Goal: Transaction & Acquisition: Purchase product/service

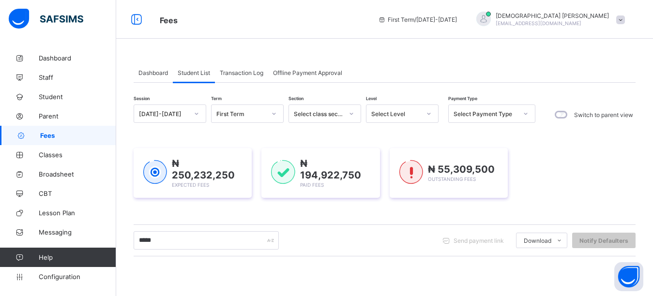
type input "********"
click at [204, 216] on div "Session 2025-2026 Term First Term Section Select class section Level Select Lev…" at bounding box center [385, 277] width 502 height 345
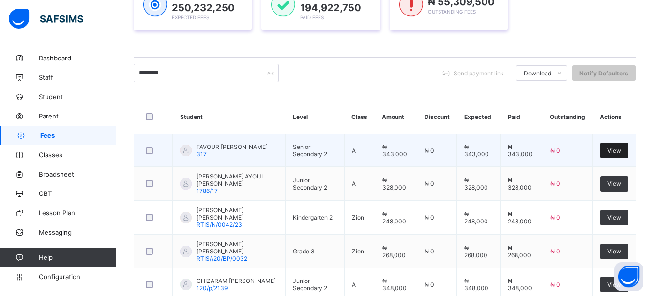
click at [621, 150] on span "View" at bounding box center [614, 150] width 14 height 7
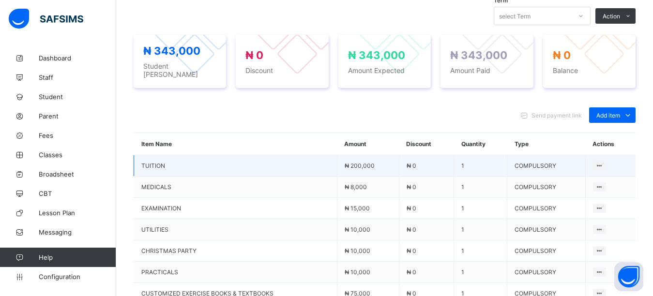
scroll to position [361, 0]
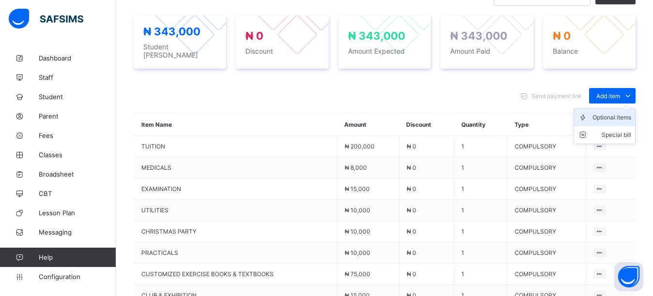
click at [617, 113] on div "Optional items" at bounding box center [611, 118] width 39 height 10
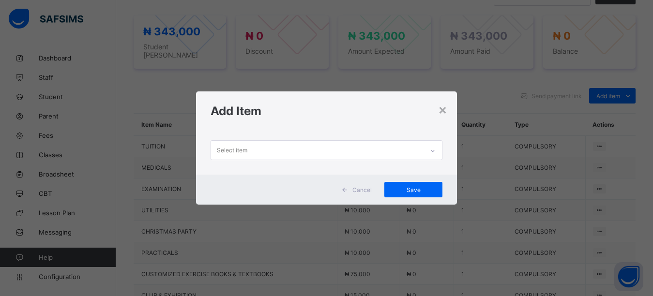
click at [343, 152] on div "Select item" at bounding box center [317, 150] width 213 height 19
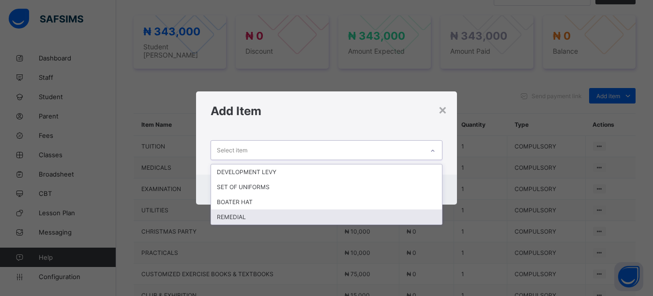
click at [246, 216] on div "REMEDIAL" at bounding box center [326, 217] width 231 height 15
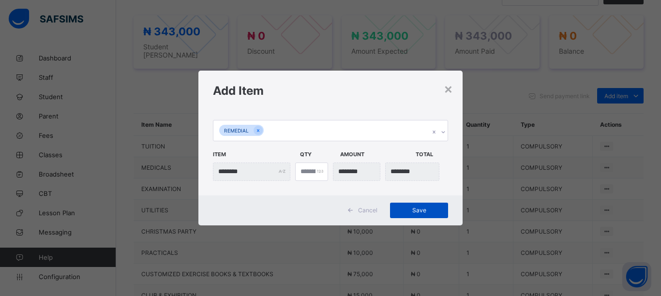
click at [417, 212] on span "Save" at bounding box center [419, 210] width 44 height 7
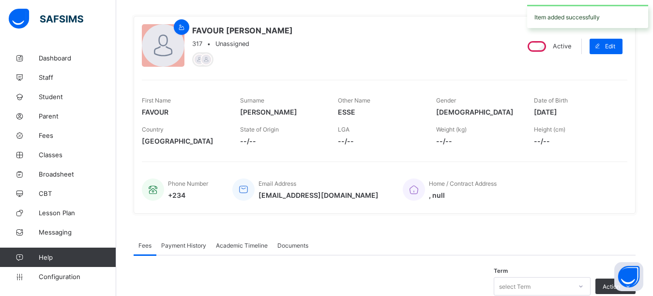
scroll to position [71, 0]
click at [55, 141] on link "Fees" at bounding box center [58, 135] width 116 height 19
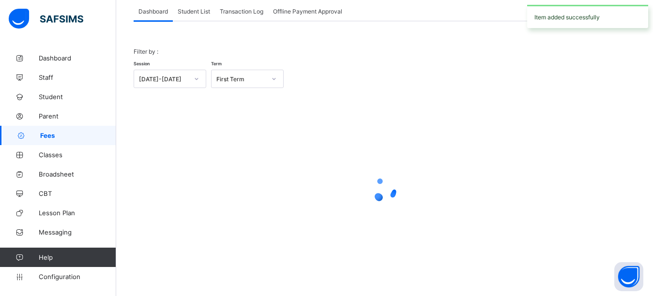
scroll to position [61, 0]
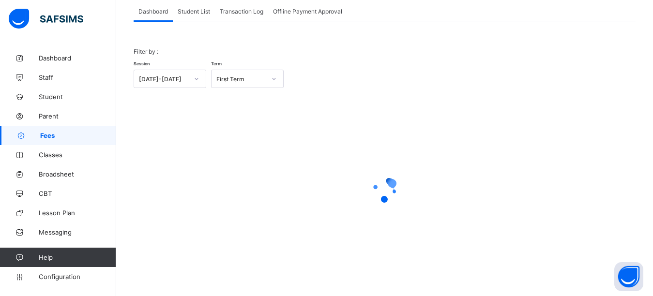
click at [195, 8] on span "Student List" at bounding box center [194, 11] width 32 height 7
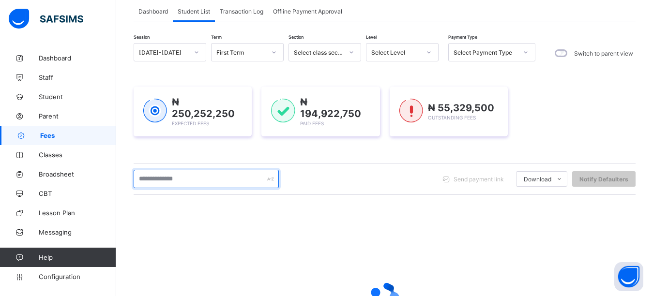
click at [158, 185] on input "text" at bounding box center [206, 179] width 145 height 18
type input "*"
click at [218, 180] on input "text" at bounding box center [206, 179] width 145 height 18
click at [212, 183] on input "text" at bounding box center [206, 179] width 145 height 18
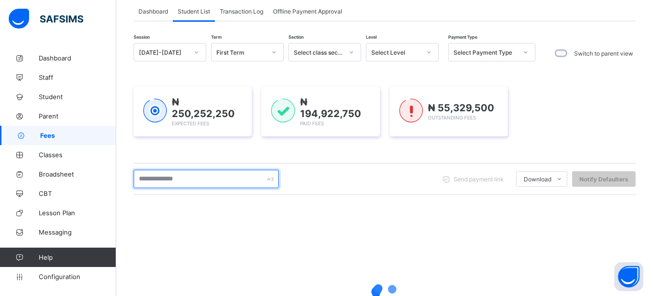
click at [212, 183] on input "text" at bounding box center [206, 179] width 145 height 18
type input "********"
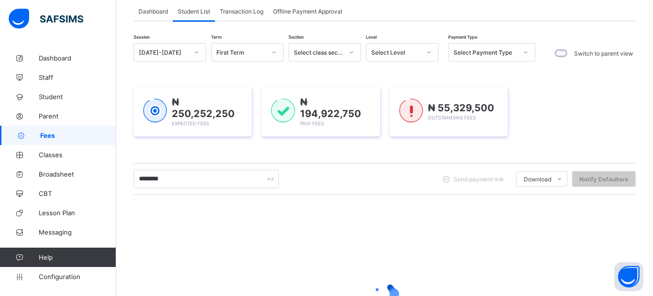
click at [207, 149] on div "₦ 250,252,250 Expected Fees ₦ 194,922,750 Paid Fees ₦ 55,329,500 Outstanding Fe…" at bounding box center [385, 111] width 502 height 79
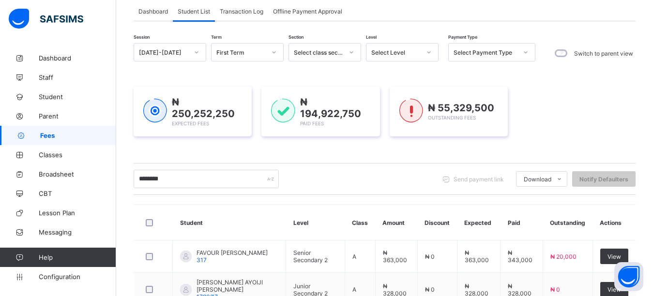
click at [571, 130] on div "₦ 250,252,250 Expected Fees ₦ 194,922,750 Paid Fees ₦ 55,329,500 Outstanding Fe…" at bounding box center [385, 112] width 502 height 50
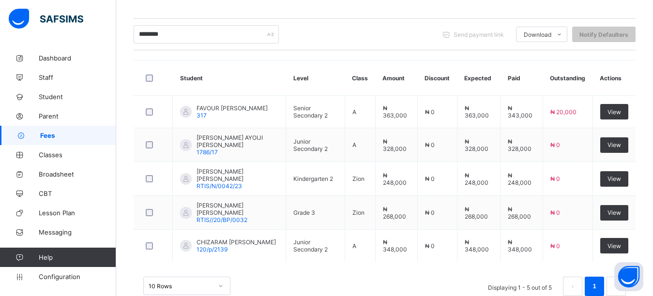
scroll to position [207, 0]
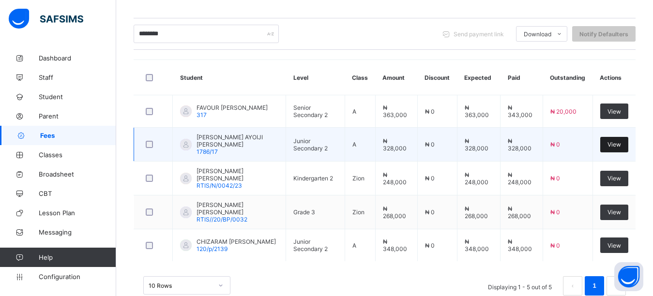
click at [617, 143] on span "View" at bounding box center [614, 144] width 14 height 7
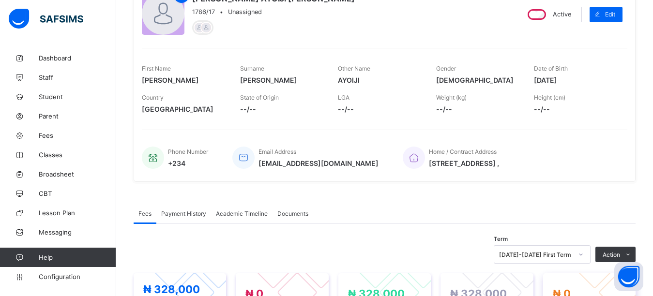
scroll to position [242, 0]
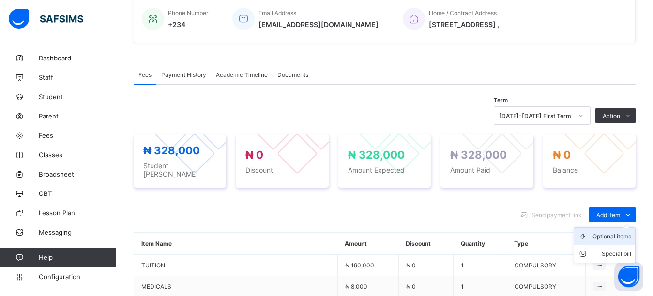
click at [615, 232] on div "Optional items" at bounding box center [611, 237] width 39 height 10
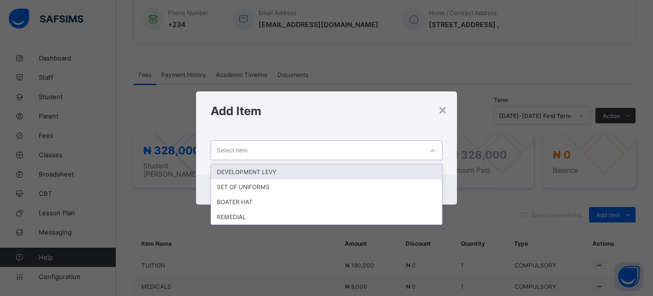
click at [288, 153] on div "Select item" at bounding box center [317, 150] width 213 height 19
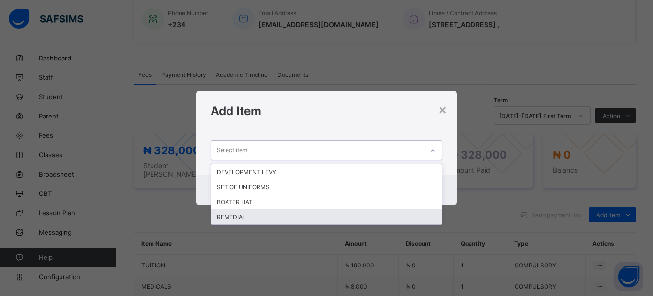
click at [242, 218] on div "REMEDIAL" at bounding box center [326, 217] width 231 height 15
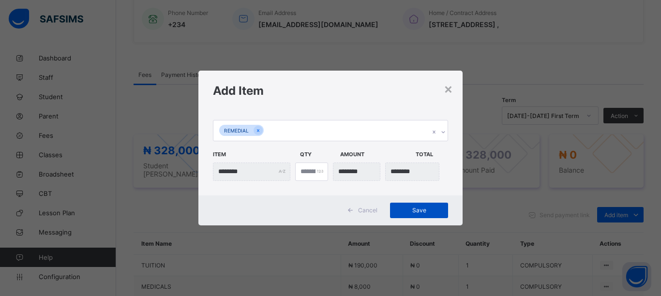
click at [406, 209] on span "Save" at bounding box center [419, 210] width 44 height 7
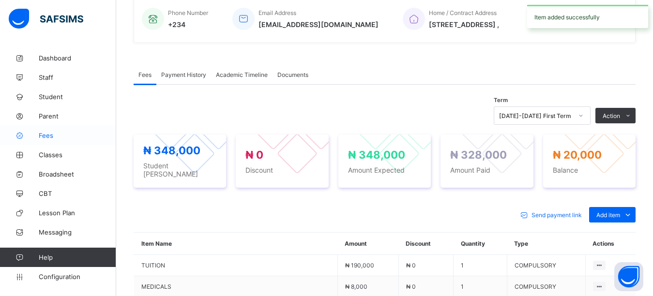
click at [49, 139] on link "Fees" at bounding box center [58, 135] width 116 height 19
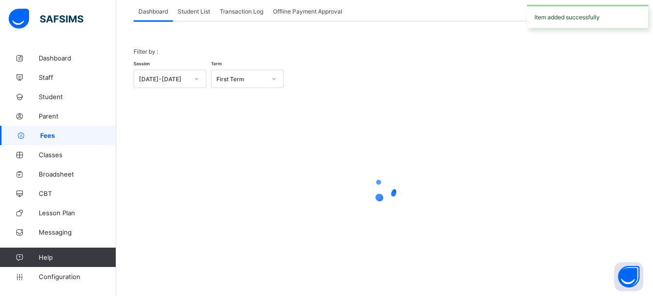
scroll to position [61, 0]
click at [194, 9] on span "Student List" at bounding box center [194, 11] width 32 height 7
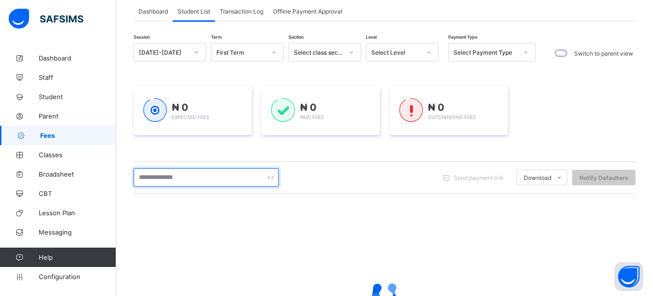
click at [161, 181] on input "text" at bounding box center [206, 177] width 145 height 18
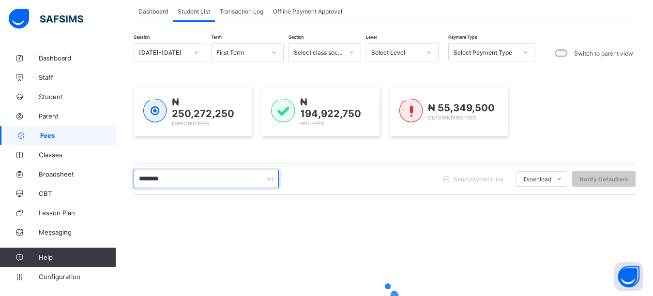
type input "********"
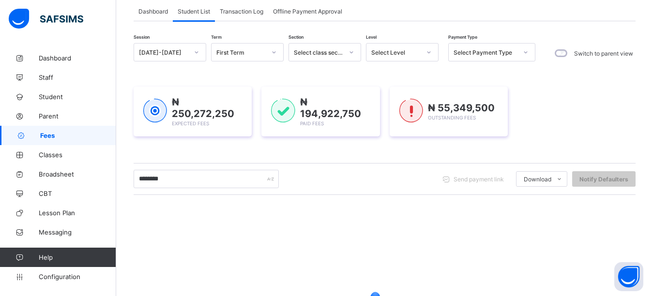
click at [214, 152] on div "Session 2025-2026 Term First Term Section Select class section Level Select Lev…" at bounding box center [385, 215] width 502 height 345
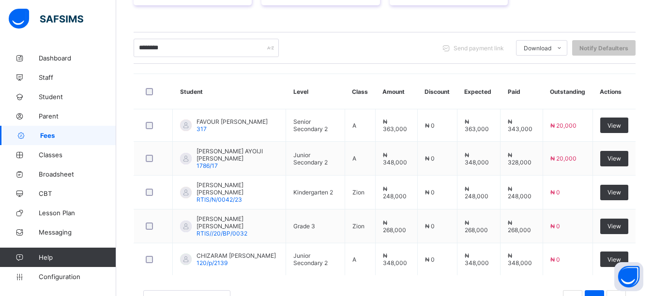
scroll to position [227, 0]
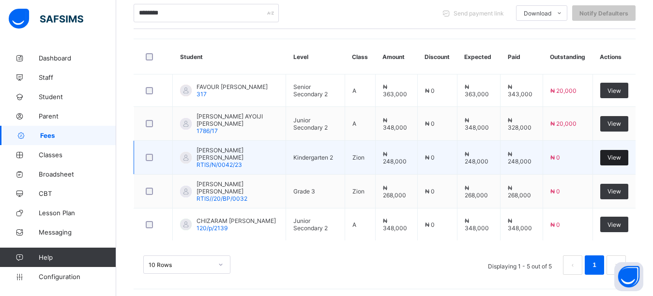
click at [621, 154] on span "View" at bounding box center [614, 157] width 14 height 7
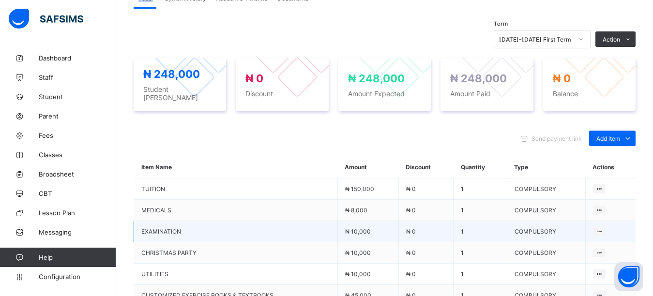
scroll to position [339, 0]
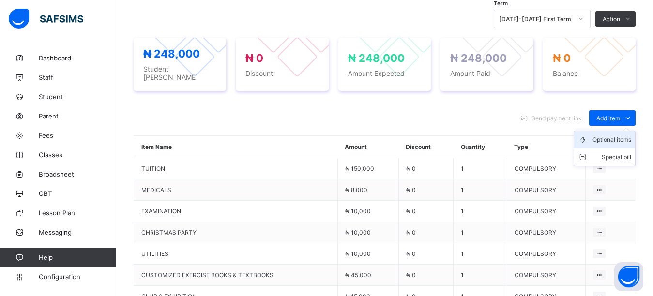
click at [622, 138] on div "Optional items" at bounding box center [611, 140] width 39 height 10
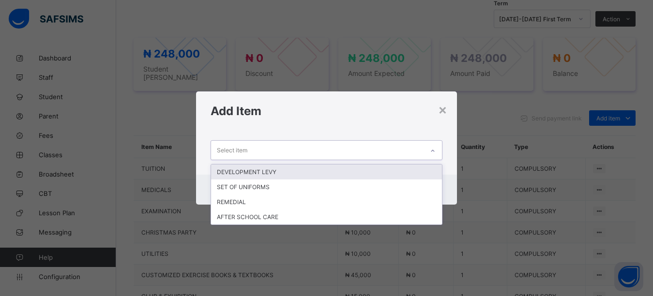
click at [324, 148] on div "Select item" at bounding box center [317, 150] width 213 height 19
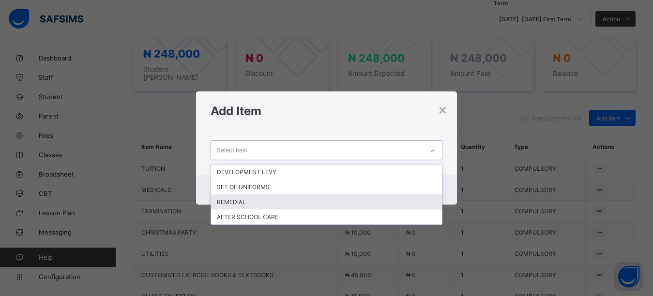
click at [254, 201] on div "REMEDIAL" at bounding box center [326, 202] width 231 height 15
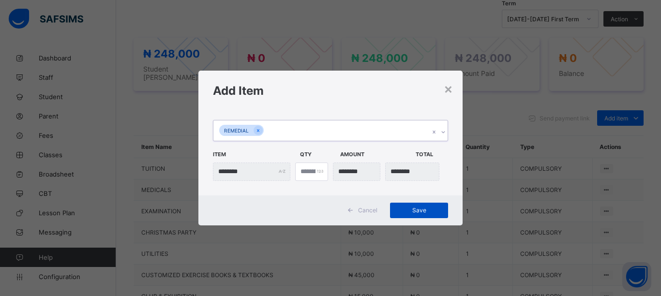
click at [406, 206] on div "Save" at bounding box center [419, 210] width 58 height 15
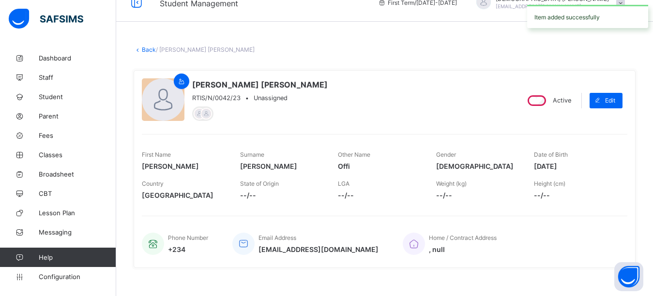
scroll to position [0, 0]
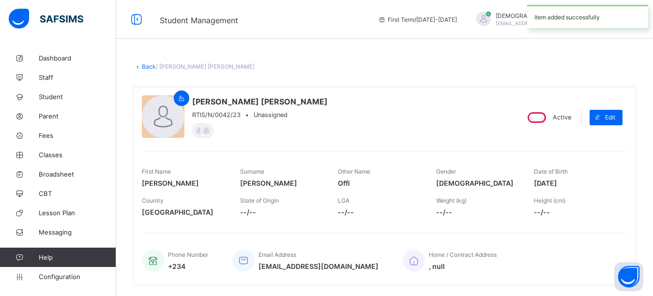
click at [150, 70] on link "Back" at bounding box center [149, 66] width 14 height 7
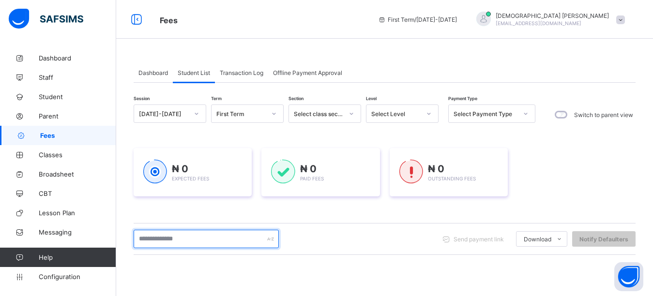
click at [199, 248] on input "text" at bounding box center [206, 239] width 145 height 18
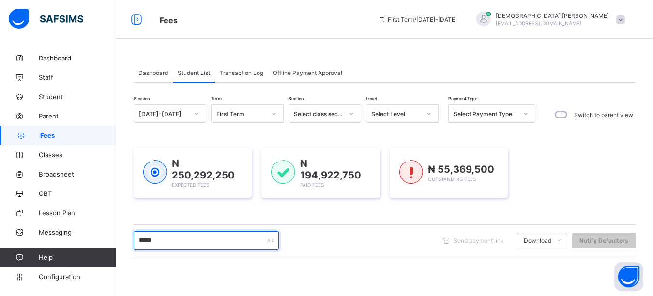
type input "********"
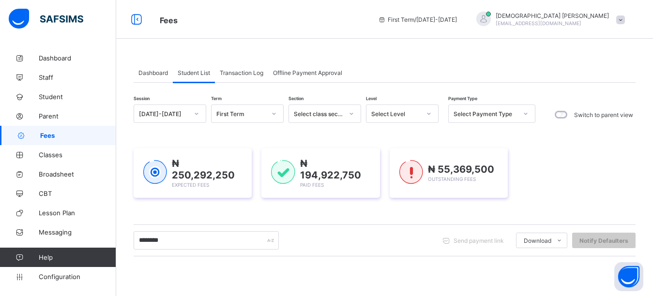
click at [205, 213] on div "Session 2025-2026 Term First Term Section Select class section Level Select Lev…" at bounding box center [385, 277] width 502 height 345
click at [290, 132] on div "Session 2025-2026 Term First Term Section Select class section Level Select Lev…" at bounding box center [385, 277] width 502 height 345
click at [431, 70] on div "Dashboard Student List Transaction Log Offline Payment Approval" at bounding box center [385, 73] width 502 height 20
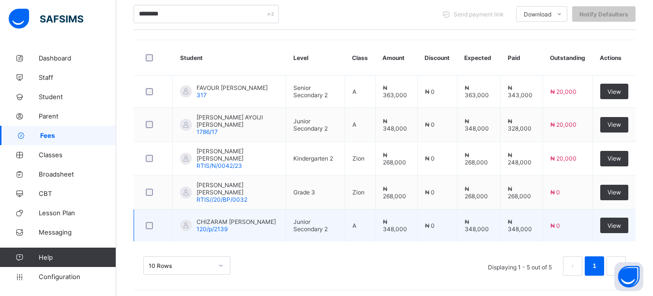
scroll to position [227, 0]
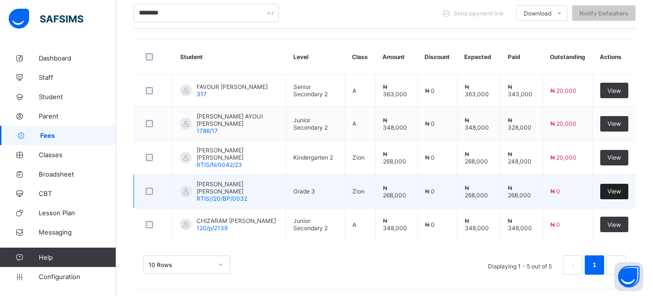
click at [621, 188] on span "View" at bounding box center [614, 191] width 14 height 7
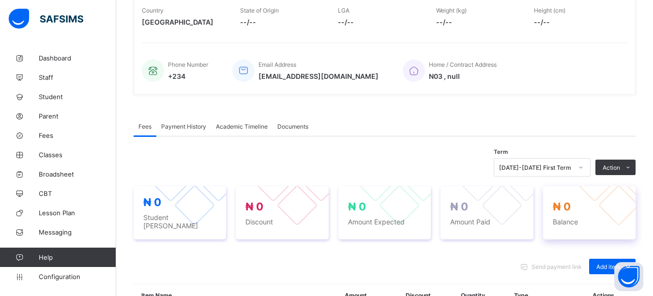
scroll to position [242, 0]
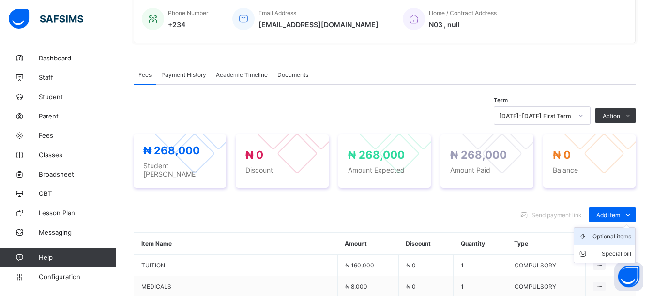
click at [617, 232] on div "Optional items" at bounding box center [611, 237] width 39 height 10
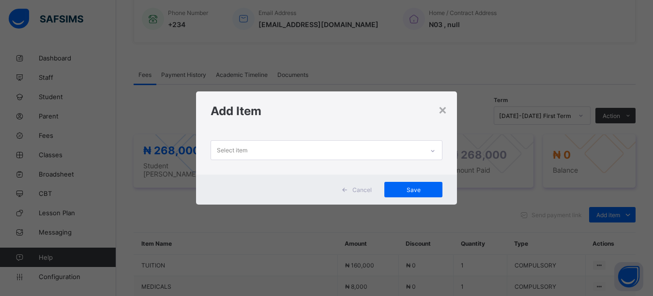
click at [278, 147] on div "Select item" at bounding box center [317, 150] width 213 height 19
click at [271, 150] on div "Select item" at bounding box center [317, 150] width 213 height 19
click at [271, 148] on div "Select item" at bounding box center [317, 150] width 213 height 19
click at [281, 127] on div "Add Item" at bounding box center [326, 110] width 261 height 39
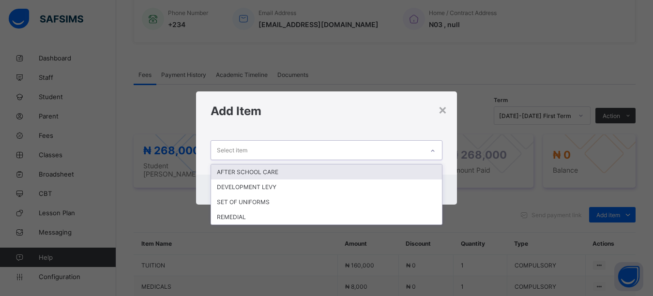
click at [274, 149] on div "Select item" at bounding box center [317, 150] width 213 height 19
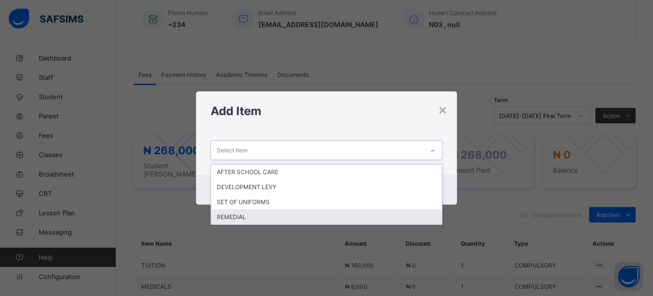
click at [238, 216] on div "REMEDIAL" at bounding box center [326, 217] width 231 height 15
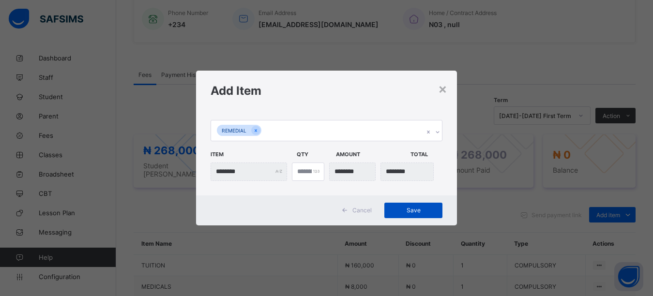
click at [404, 213] on span "Save" at bounding box center [413, 210] width 44 height 7
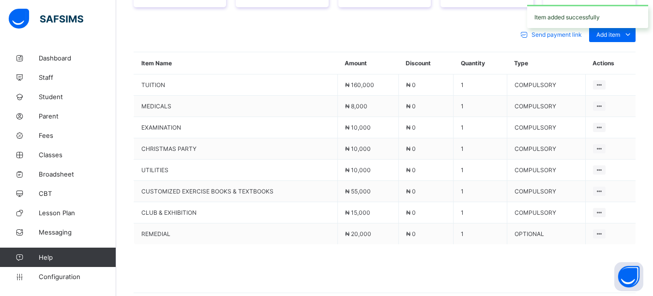
scroll to position [468, 0]
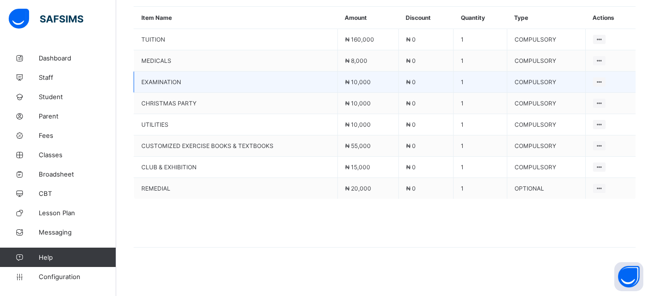
click at [320, 72] on td "EXAMINATION" at bounding box center [236, 82] width 204 height 21
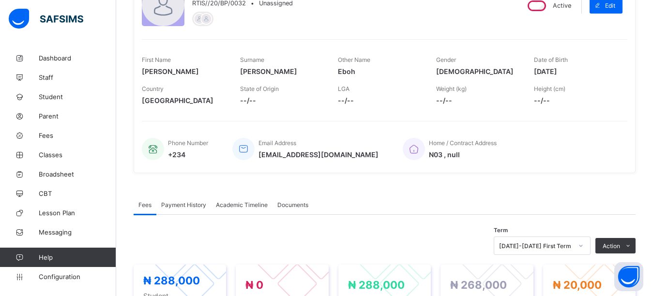
scroll to position [0, 0]
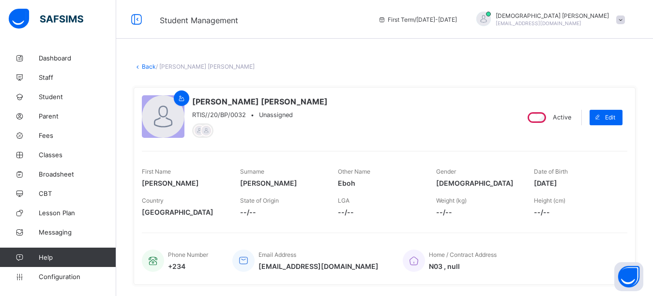
click at [40, 136] on span "Fees" at bounding box center [77, 136] width 77 height 8
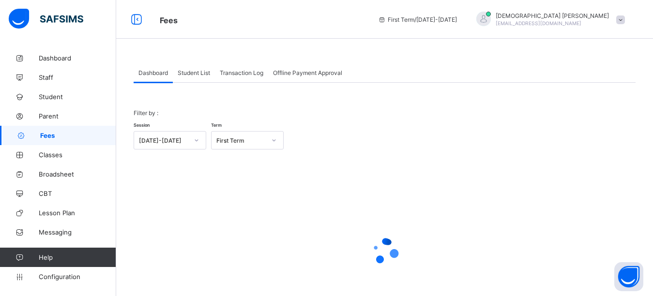
click at [194, 72] on span "Student List" at bounding box center [194, 72] width 32 height 7
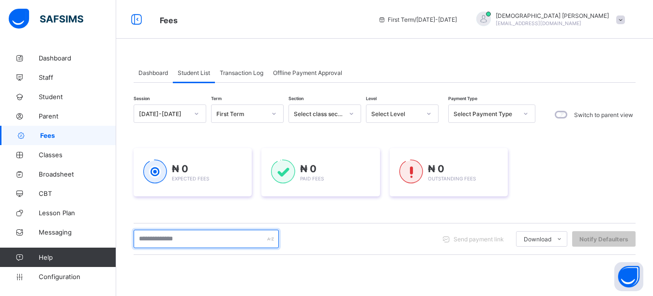
click at [163, 238] on input "text" at bounding box center [206, 239] width 145 height 18
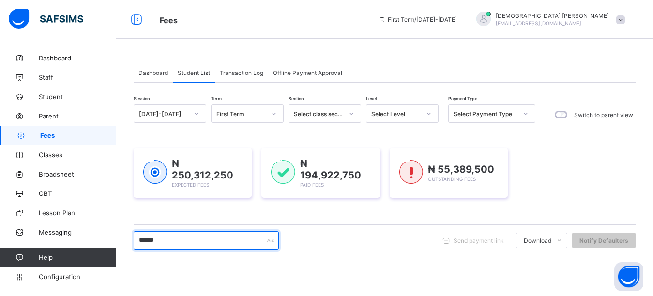
type input "******"
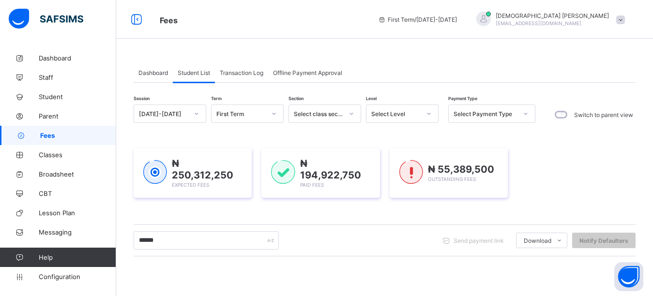
click at [443, 56] on div "Dashboard Student List Transaction Log Offline Payment Approval Student List Mo…" at bounding box center [384, 255] width 537 height 415
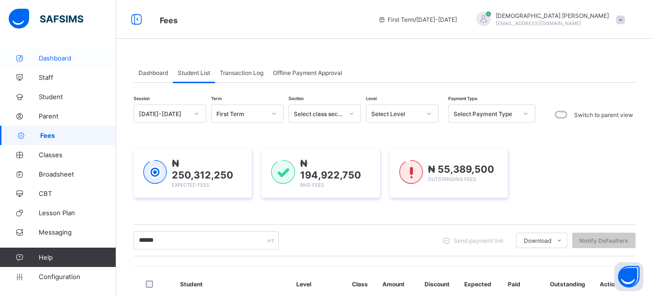
click at [64, 59] on span "Dashboard" at bounding box center [77, 58] width 77 height 8
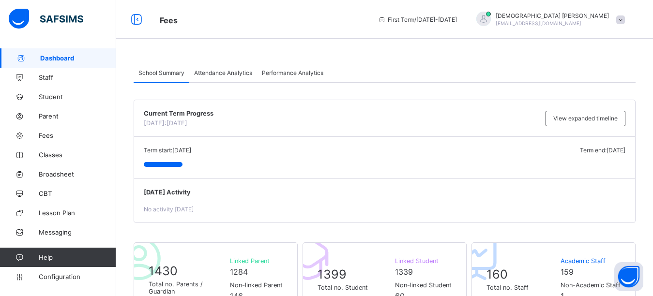
click at [410, 67] on div "School Summary Attendance Analytics Performance Analytics" at bounding box center [385, 73] width 502 height 20
click at [481, 75] on div "School Summary Attendance Analytics Performance Analytics" at bounding box center [385, 73] width 502 height 20
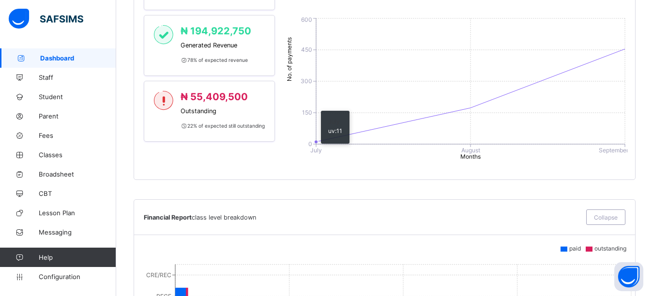
scroll to position [532, 0]
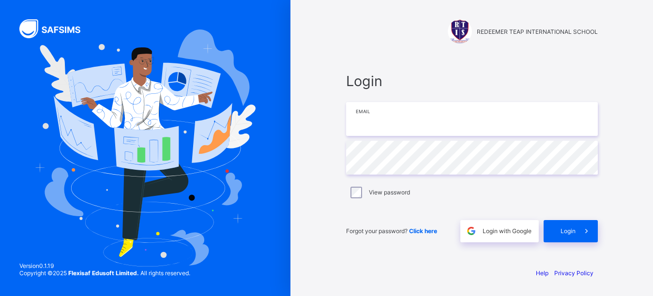
type input "**********"
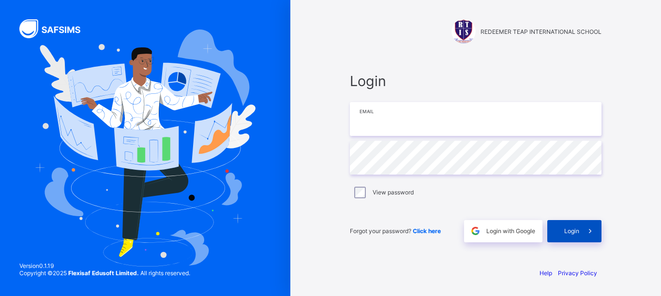
type input "**********"
click at [569, 233] on span "Login" at bounding box center [571, 230] width 15 height 7
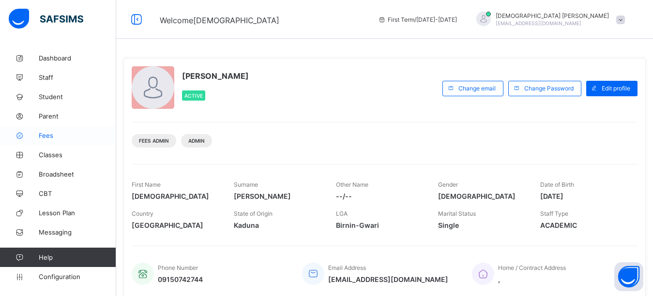
click at [44, 135] on span "Fees" at bounding box center [77, 136] width 77 height 8
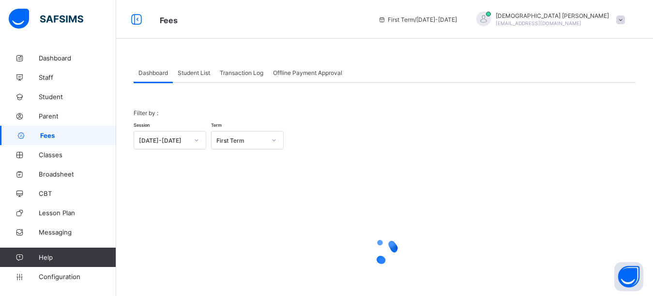
click at [200, 73] on span "Student List" at bounding box center [194, 72] width 32 height 7
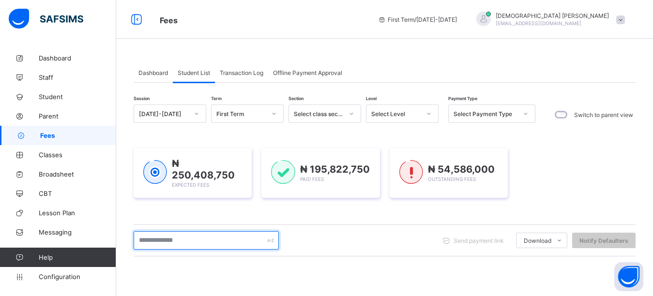
click at [170, 245] on input "text" at bounding box center [206, 240] width 145 height 18
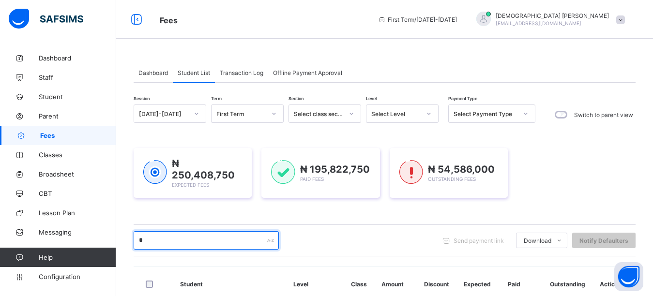
click at [160, 243] on input "*" at bounding box center [206, 240] width 145 height 18
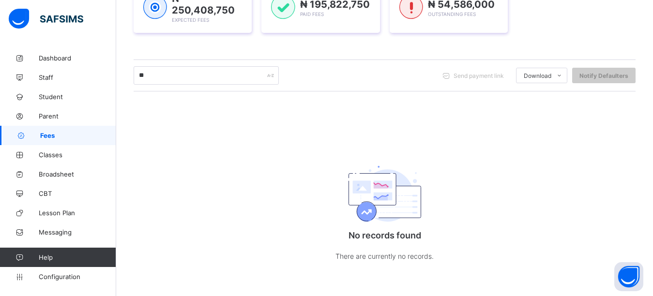
scroll to position [97, 0]
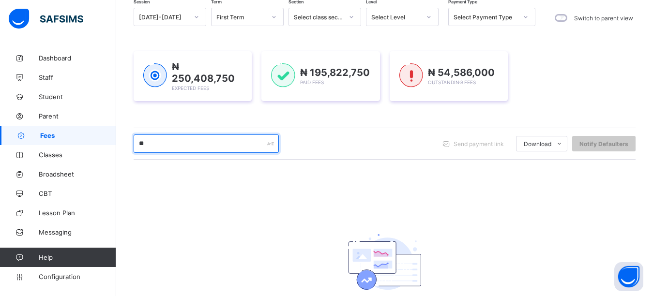
click at [167, 148] on input "**" at bounding box center [206, 144] width 145 height 18
type input "*"
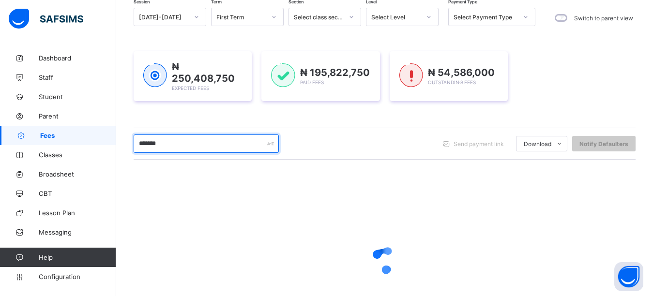
type input "*******"
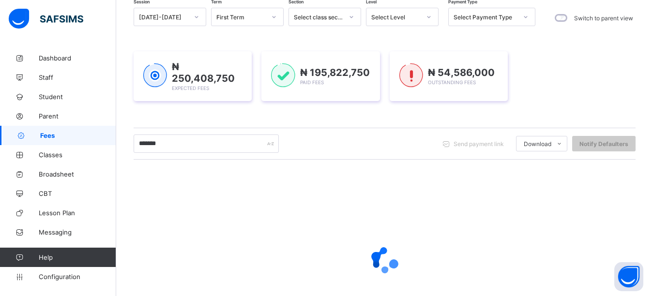
click at [185, 116] on div "Session 2025-2026 Term First Term Section Select class section Level Select Lev…" at bounding box center [385, 180] width 502 height 345
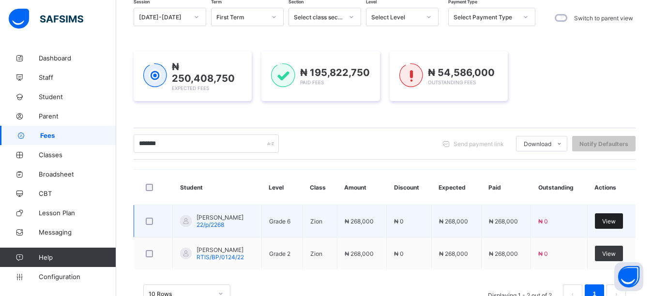
click at [616, 221] on span "View" at bounding box center [609, 221] width 14 height 7
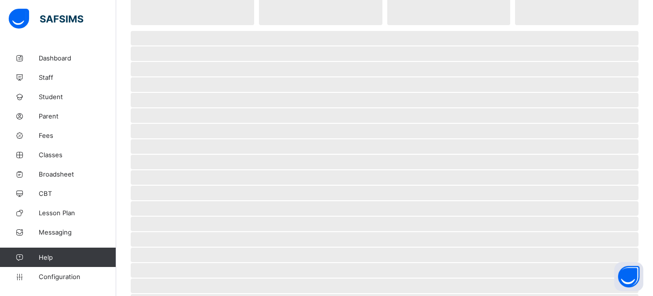
click at [618, 222] on span "‌" at bounding box center [385, 224] width 508 height 15
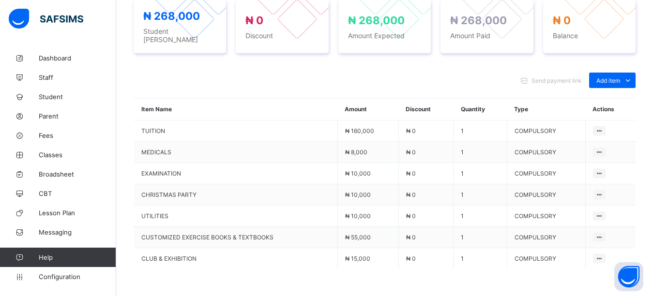
scroll to position [387, 0]
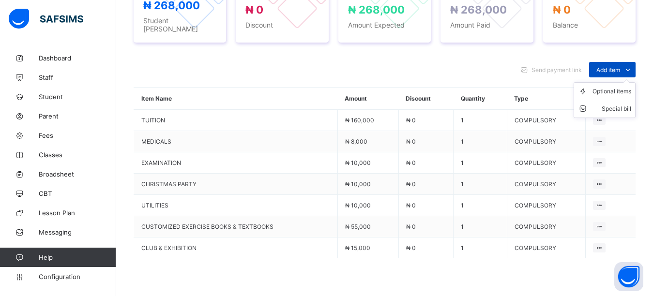
click at [611, 67] on span "Add item" at bounding box center [608, 69] width 24 height 7
click at [610, 87] on div "Optional items" at bounding box center [611, 92] width 39 height 10
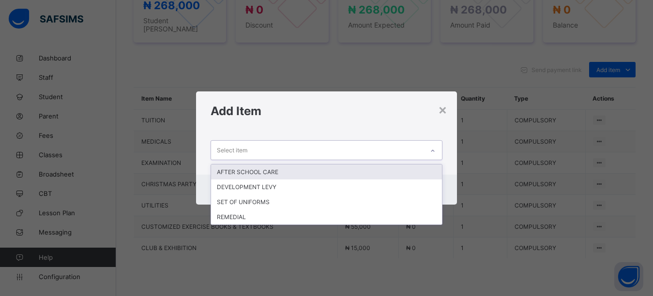
click at [261, 144] on div "Select item" at bounding box center [317, 150] width 213 height 19
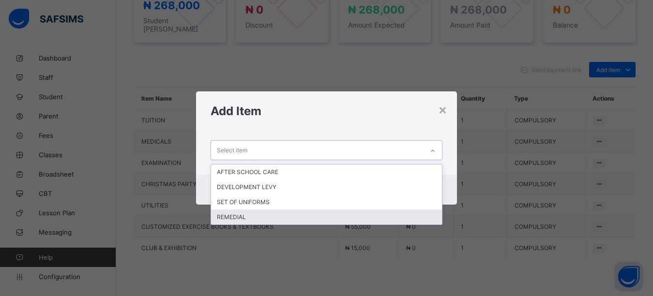
click at [236, 217] on div "REMEDIAL" at bounding box center [326, 217] width 231 height 15
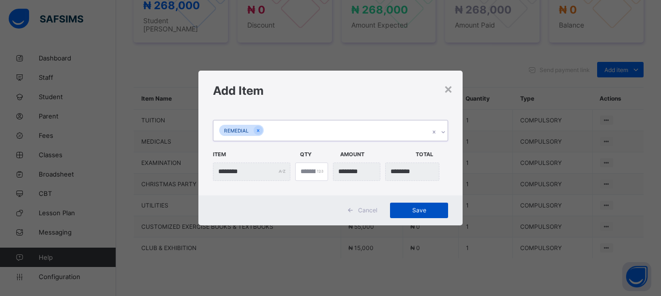
click at [430, 209] on span "Save" at bounding box center [419, 210] width 44 height 7
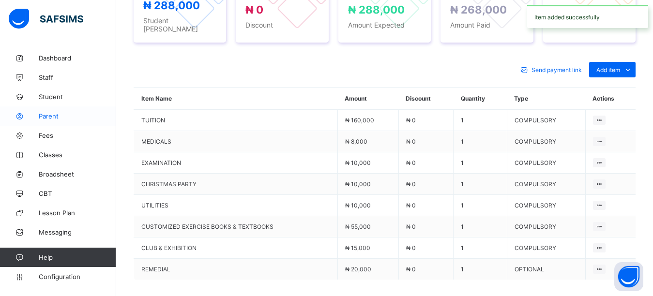
click at [49, 118] on span "Parent" at bounding box center [77, 116] width 77 height 8
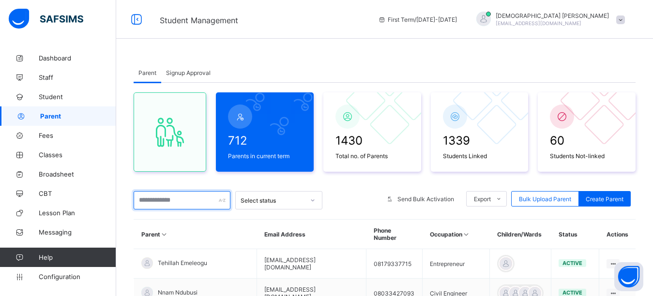
click at [150, 200] on input "text" at bounding box center [182, 200] width 97 height 18
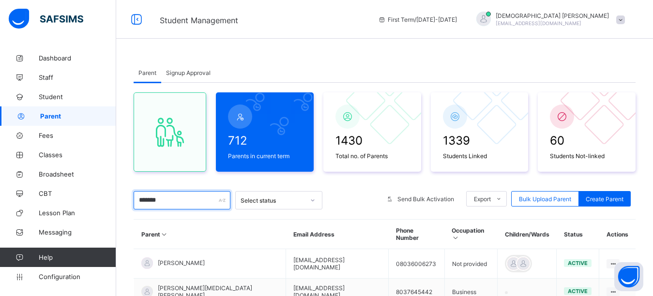
type input "*******"
click at [362, 49] on div "Parent Signup Approval Parent Signup Approval 712 Parents in current term 1430 …" at bounding box center [384, 240] width 537 height 384
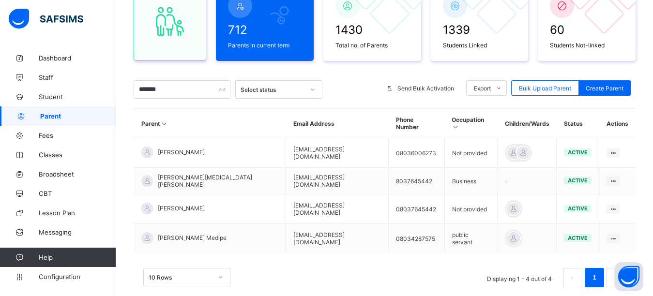
scroll to position [127, 0]
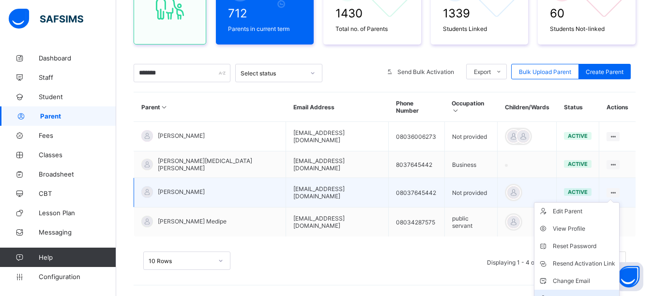
click at [575, 294] on div "Link Children" at bounding box center [584, 299] width 62 height 10
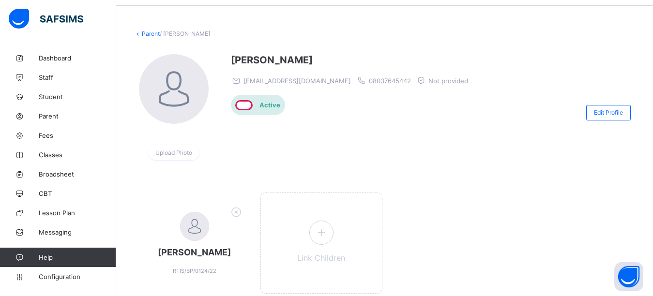
scroll to position [69, 0]
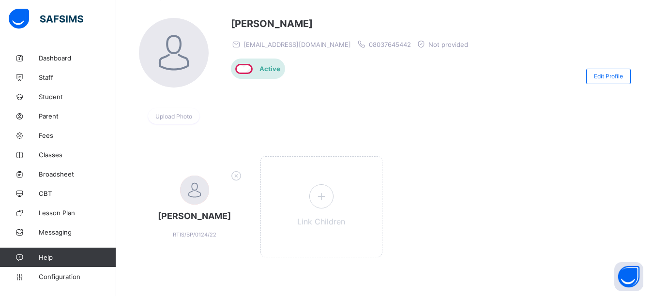
click at [293, 99] on div "Abejide Folashade abejide_folashade_0169@public.com 08037645442 Not provided Ac…" at bounding box center [352, 76] width 242 height 117
click at [324, 198] on icon at bounding box center [320, 196] width 17 height 15
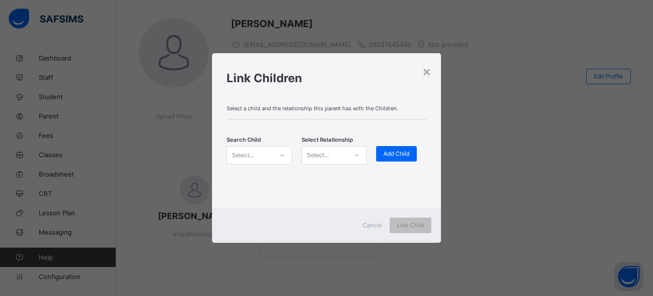
click at [263, 158] on div "Select..." at bounding box center [249, 156] width 45 height 14
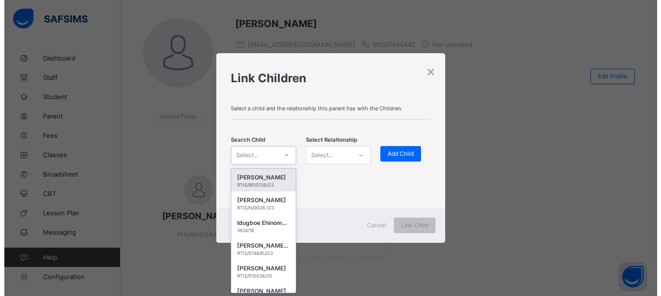
scroll to position [0, 0]
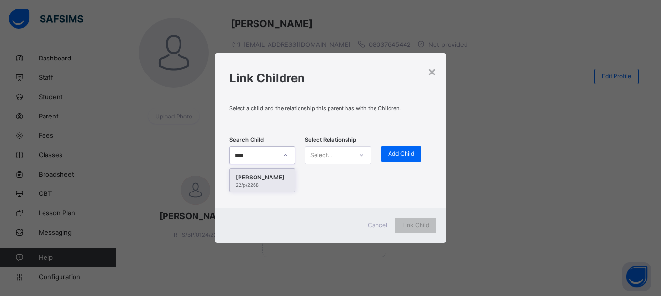
type input "*****"
click at [259, 179] on div "Michelle okikiola Abejide" at bounding box center [262, 178] width 53 height 10
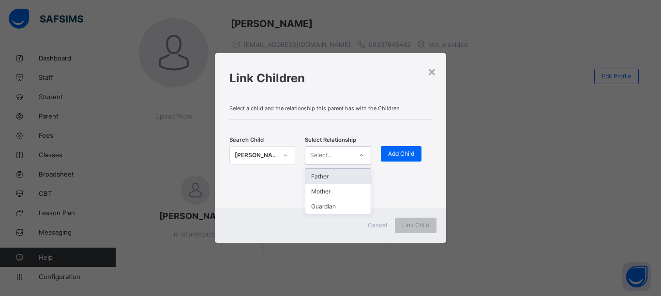
click at [311, 159] on div "Select..." at bounding box center [321, 155] width 22 height 18
click at [324, 176] on div "Father" at bounding box center [337, 176] width 65 height 15
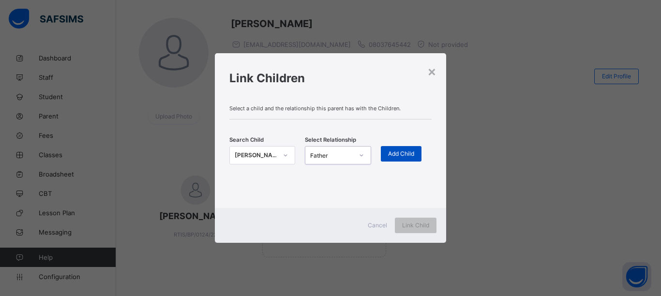
click at [406, 154] on span "Add Child" at bounding box center [401, 153] width 26 height 7
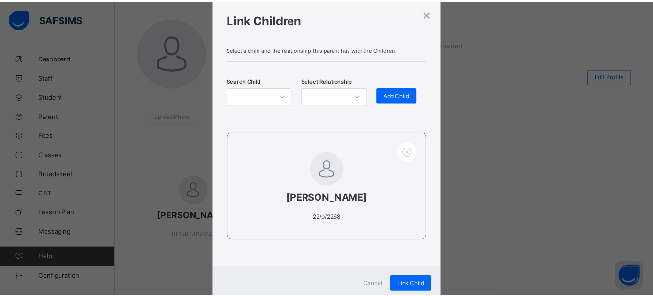
scroll to position [60, 0]
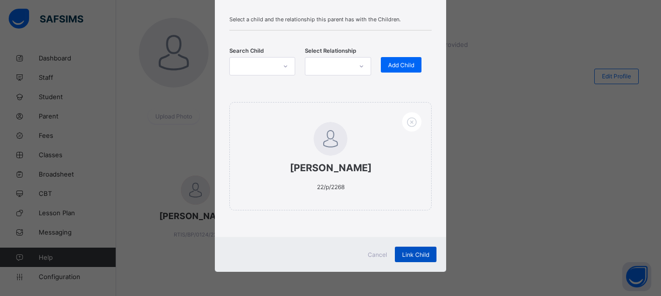
click at [416, 256] on span "Link Child" at bounding box center [415, 254] width 27 height 7
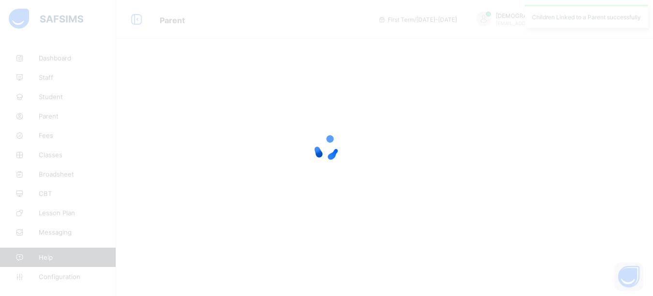
scroll to position [0, 0]
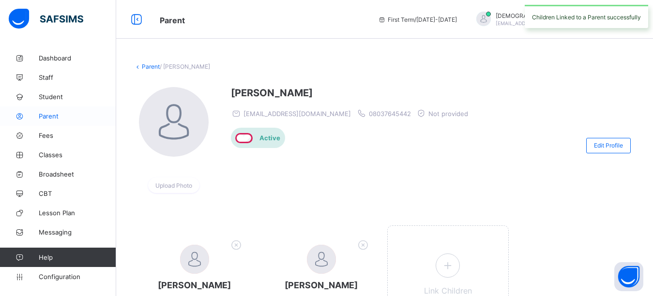
click at [46, 116] on span "Parent" at bounding box center [77, 116] width 77 height 8
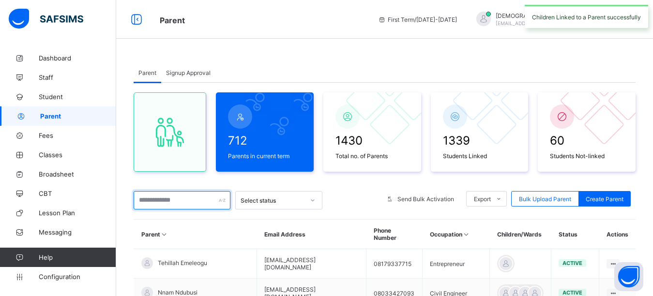
click at [169, 203] on input "text" at bounding box center [182, 200] width 97 height 18
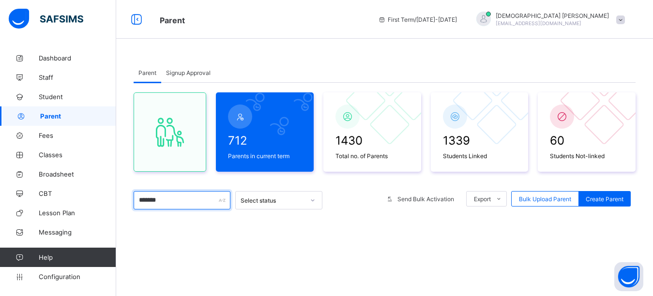
type input "*******"
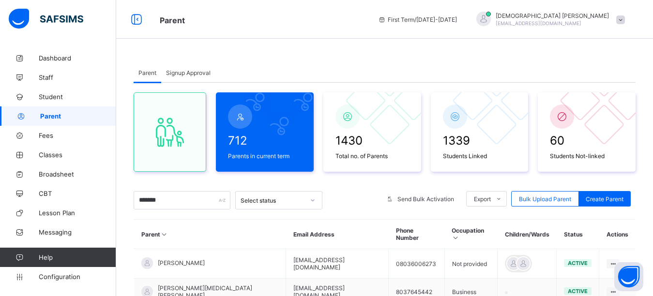
click at [294, 54] on div "Parent Signup Approval Parent Signup Approval 712 Parents in current term 1430 …" at bounding box center [384, 225] width 537 height 354
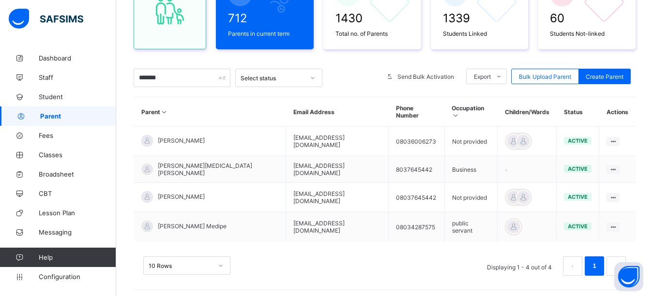
scroll to position [127, 0]
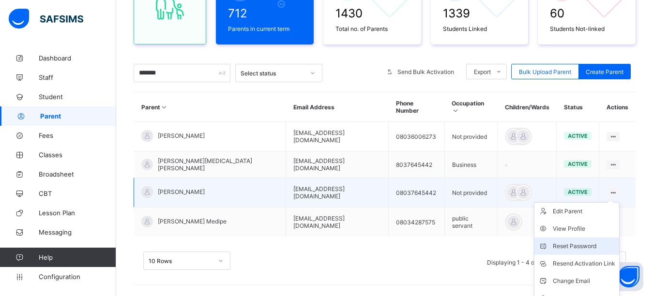
click at [584, 241] on div "Reset Password" at bounding box center [584, 246] width 62 height 10
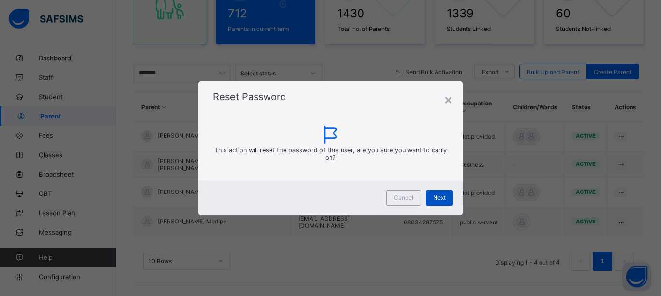
click at [442, 203] on div "Next" at bounding box center [439, 197] width 27 height 15
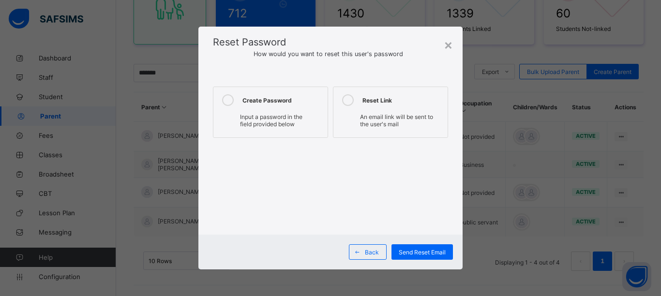
click at [228, 103] on icon at bounding box center [228, 100] width 12 height 12
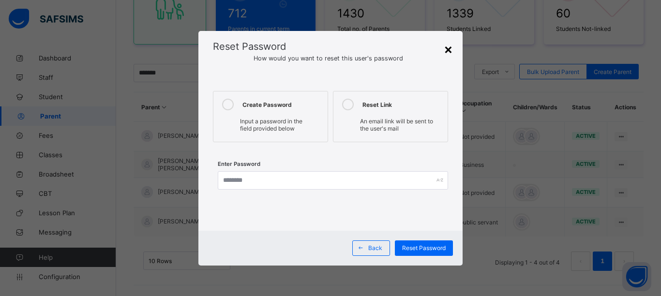
click at [447, 46] on div "×" at bounding box center [448, 49] width 9 height 16
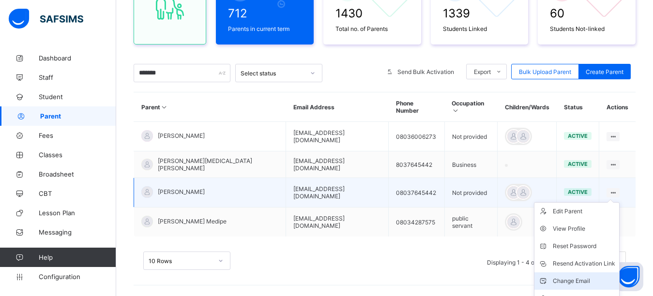
click at [585, 276] on div "Change Email" at bounding box center [584, 281] width 62 height 10
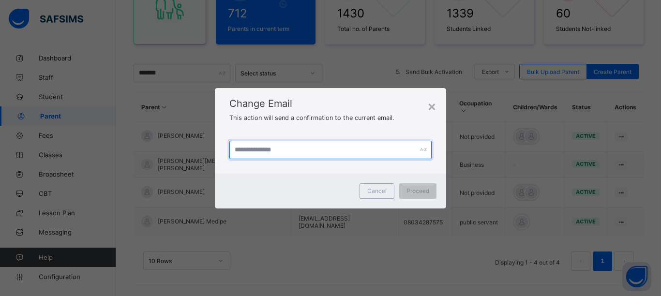
click at [317, 149] on input "text" at bounding box center [330, 150] width 202 height 18
type input "**********"
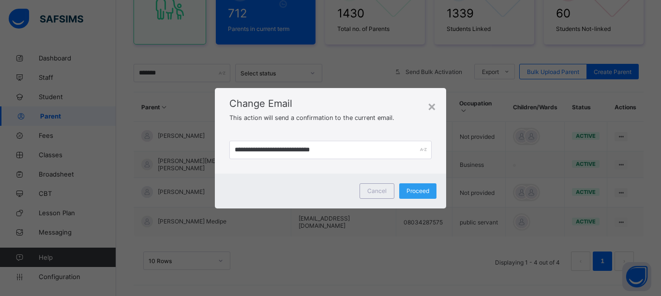
click at [412, 194] on span "Proceed" at bounding box center [417, 190] width 23 height 7
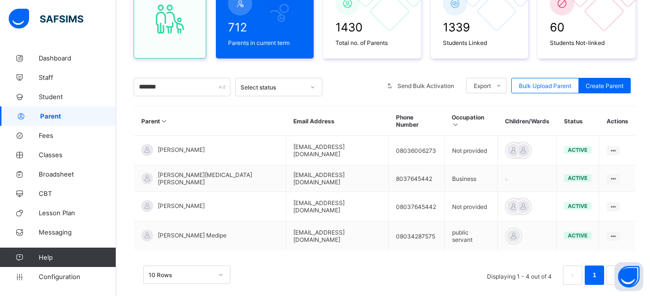
scroll to position [122, 0]
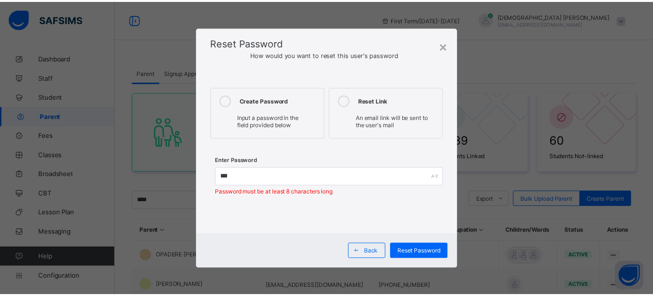
scroll to position [245, 0]
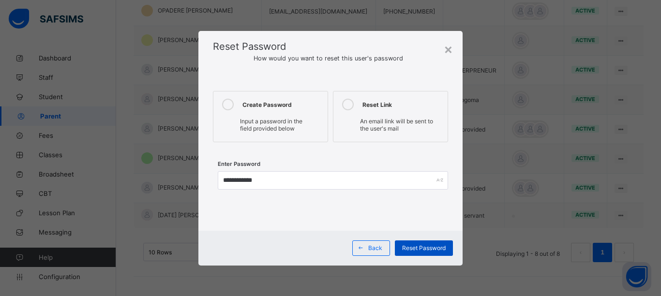
type input "**********"
click at [424, 246] on span "Reset Password" at bounding box center [424, 247] width 44 height 7
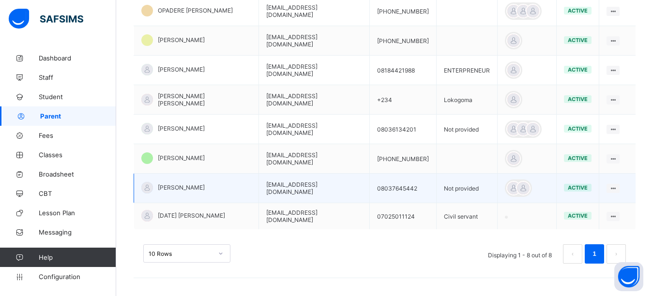
drag, startPoint x: 361, startPoint y: 192, endPoint x: 260, endPoint y: 195, distance: 100.7
click at [260, 195] on td "farichellemdfservices@gmail.com" at bounding box center [313, 189] width 111 height 30
copy td "farichellemdfservices@gmail.com"
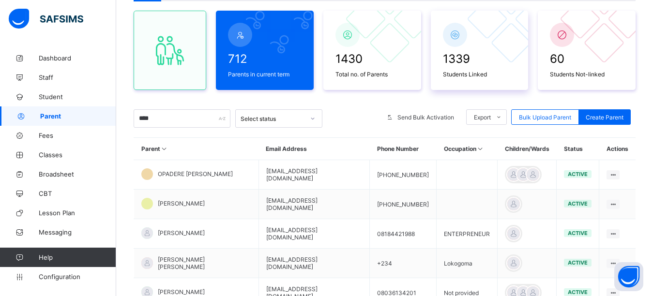
scroll to position [0, 0]
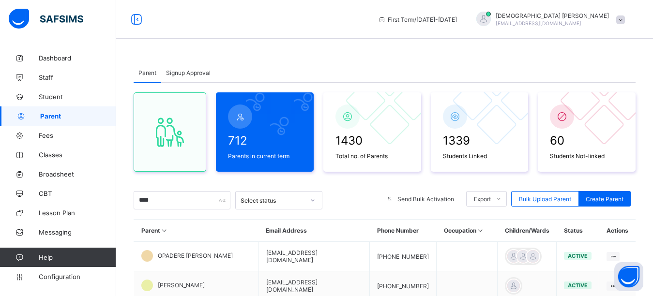
click at [491, 20] on div at bounding box center [483, 19] width 15 height 15
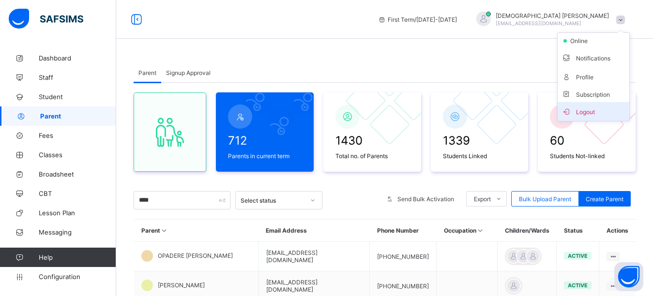
click at [591, 113] on span "Logout" at bounding box center [593, 111] width 64 height 11
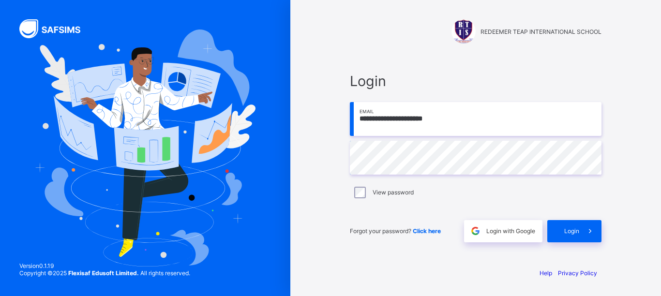
click at [455, 120] on input "**********" at bounding box center [476, 119] width 252 height 34
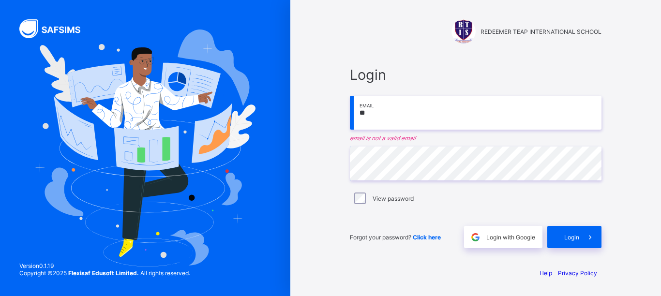
type input "*"
paste input "**********"
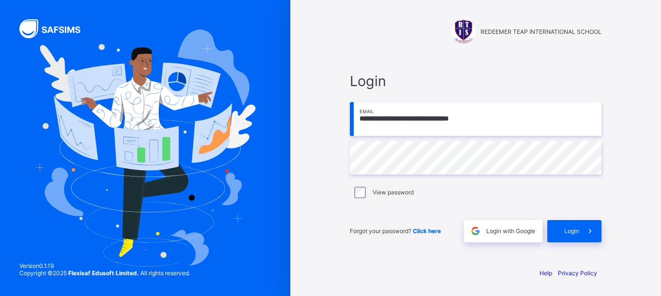
type input "**********"
click at [565, 232] on span "Login" at bounding box center [571, 230] width 15 height 7
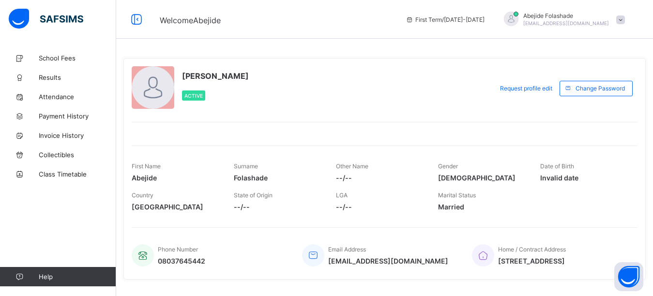
scroll to position [22, 0]
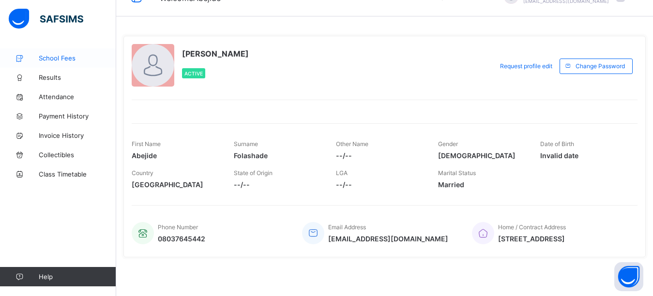
click at [69, 60] on span "School Fees" at bounding box center [77, 58] width 77 height 8
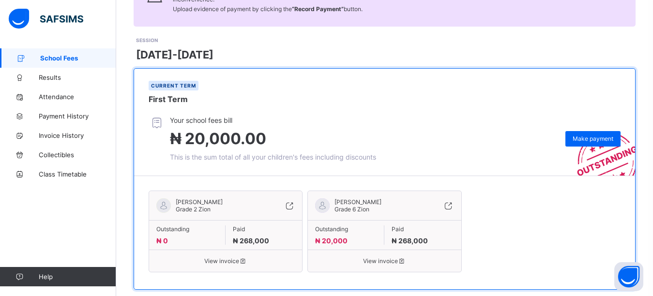
scroll to position [117, 0]
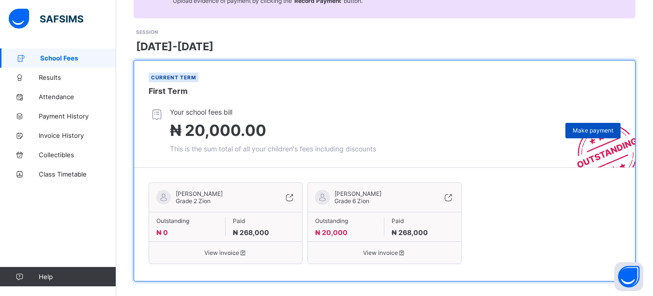
click at [599, 127] on span "Make payment" at bounding box center [592, 130] width 41 height 7
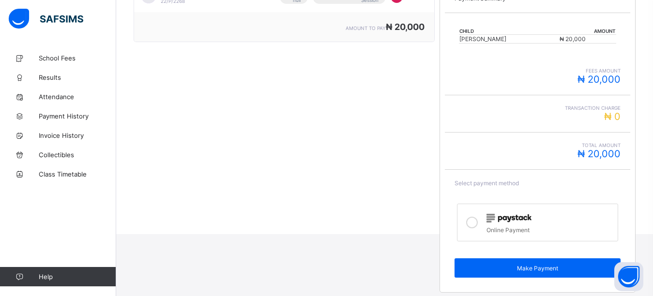
scroll to position [201, 0]
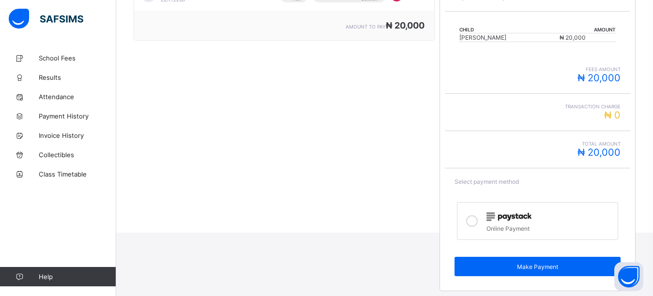
click at [473, 221] on icon at bounding box center [472, 221] width 12 height 12
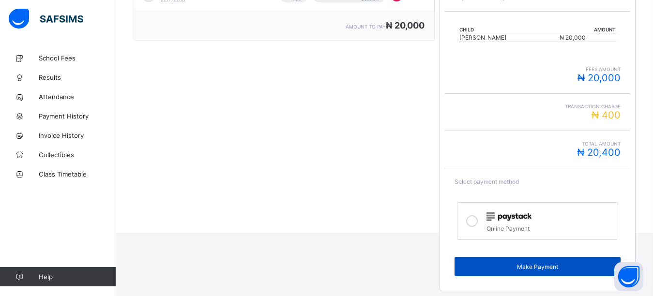
click at [484, 266] on span "Make Payment" at bounding box center [537, 266] width 151 height 7
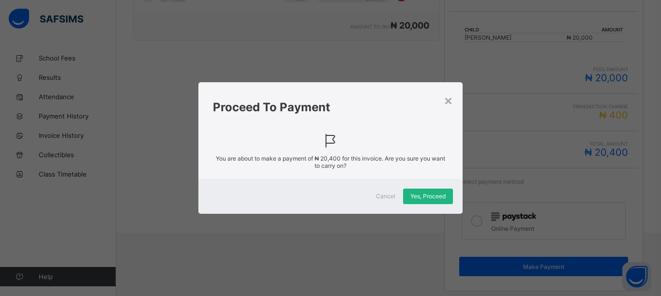
click at [432, 193] on span "Yes, Proceed" at bounding box center [427, 196] width 35 height 7
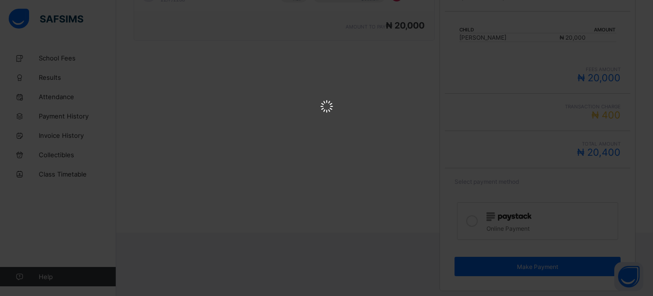
scroll to position [0, 0]
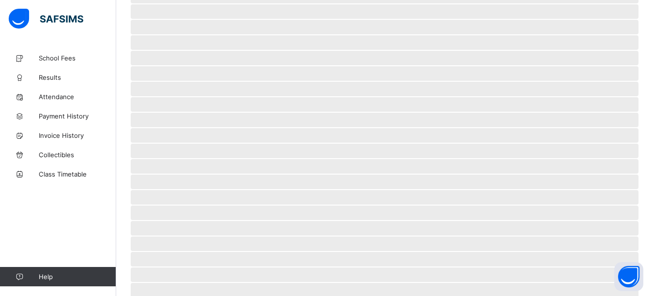
scroll to position [74, 0]
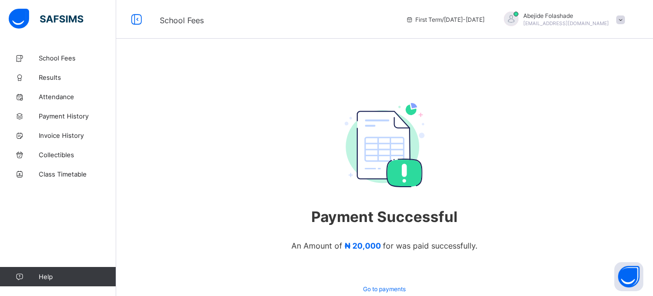
click at [557, 20] on div "Abejide Folashade farichellemdfservices@gmail.com" at bounding box center [566, 19] width 86 height 15
click at [589, 96] on span "Logout" at bounding box center [593, 95] width 64 height 11
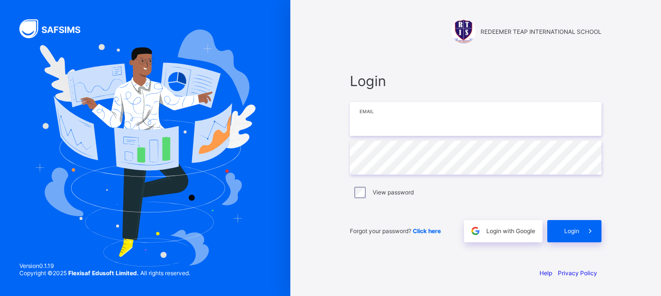
type input "**********"
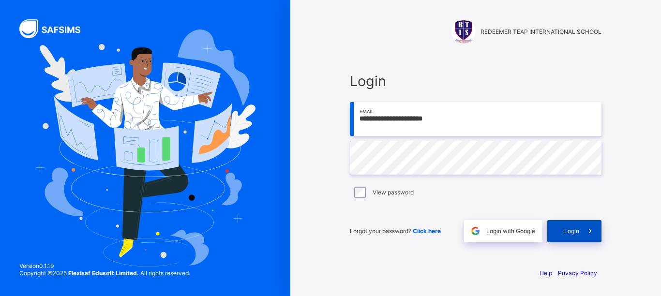
click at [571, 232] on span "Login" at bounding box center [571, 230] width 15 height 7
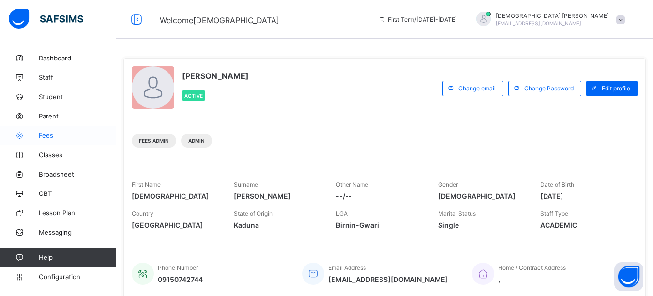
click at [52, 139] on span "Fees" at bounding box center [77, 136] width 77 height 8
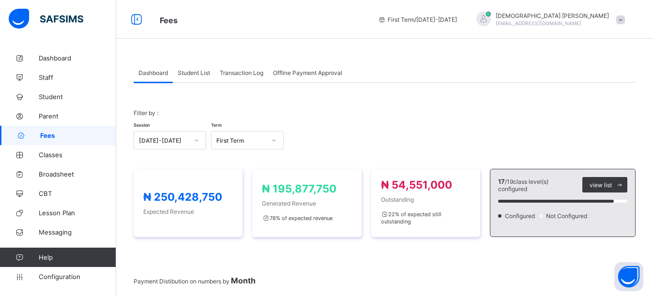
click at [194, 71] on span "Student List" at bounding box center [194, 72] width 32 height 7
click at [195, 72] on span "Student List" at bounding box center [194, 72] width 32 height 7
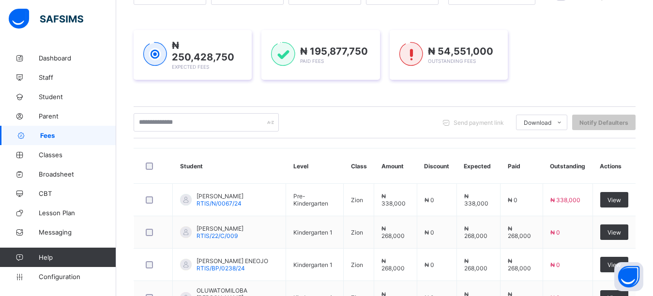
scroll to position [48, 0]
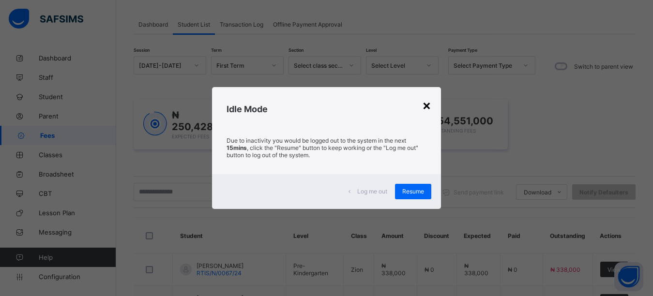
click at [423, 100] on div "×" at bounding box center [426, 105] width 9 height 16
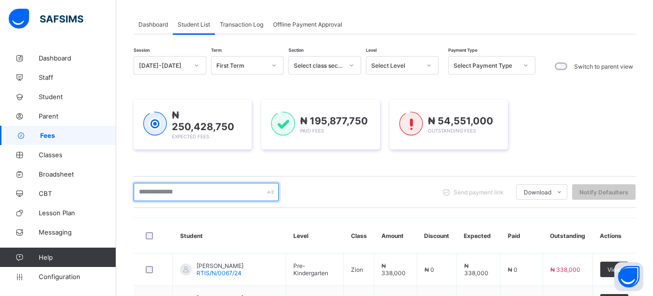
click at [225, 192] on input "text" at bounding box center [206, 192] width 145 height 18
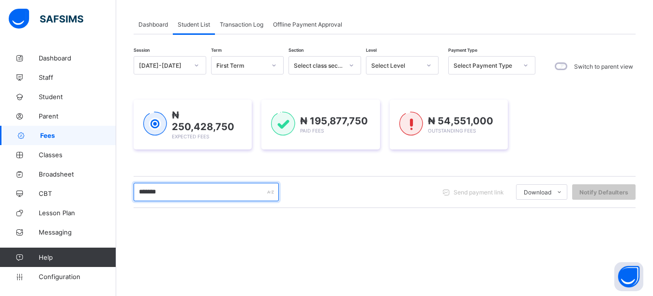
type input "*******"
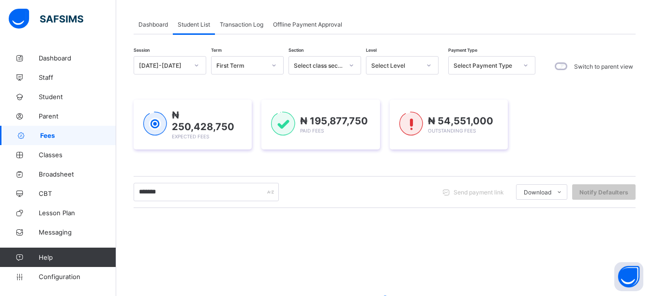
click at [374, 7] on div "Dashboard Student List Transaction Log Offline Payment Approval Student List Mo…" at bounding box center [384, 207] width 537 height 415
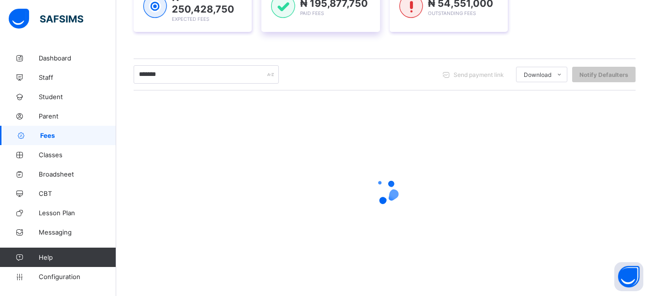
scroll to position [167, 0]
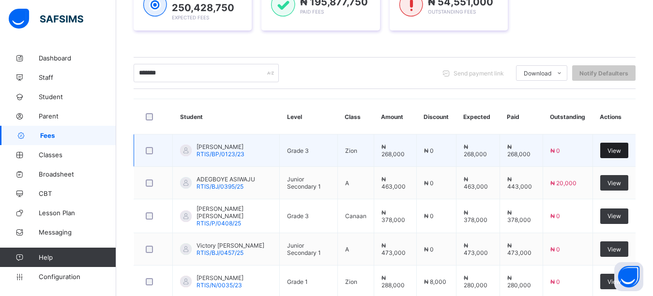
click at [620, 150] on span "View" at bounding box center [614, 150] width 14 height 7
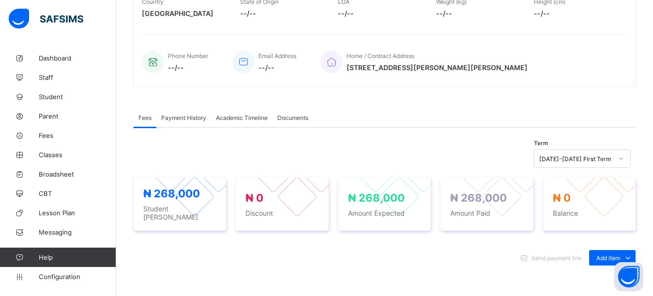
scroll to position [216, 0]
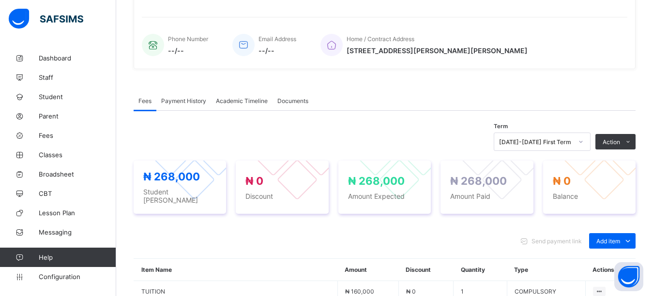
click at [194, 98] on span "Payment History" at bounding box center [183, 100] width 45 height 7
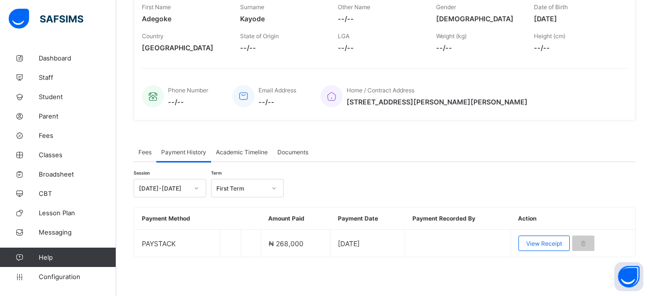
scroll to position [165, 0]
click at [523, 98] on div "Home / Contract Address 18, Oka Akoko close, Garki 2, Abuja" at bounding box center [468, 96] width 297 height 32
click at [47, 92] on link "Student" at bounding box center [58, 96] width 116 height 19
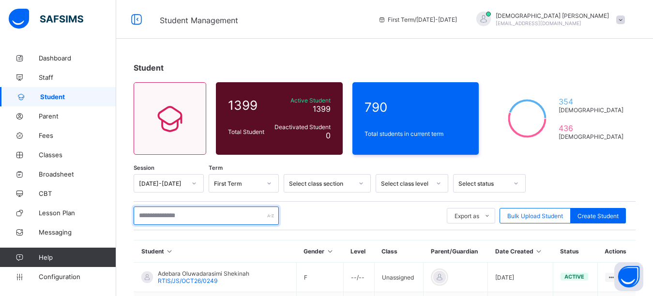
drag, startPoint x: 180, startPoint y: 215, endPoint x: 186, endPoint y: 206, distance: 10.2
click at [182, 212] on input "text" at bounding box center [206, 216] width 145 height 18
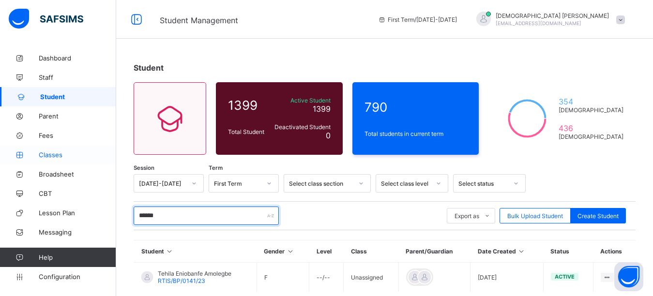
type input "******"
click at [45, 156] on span "Classes" at bounding box center [77, 155] width 77 height 8
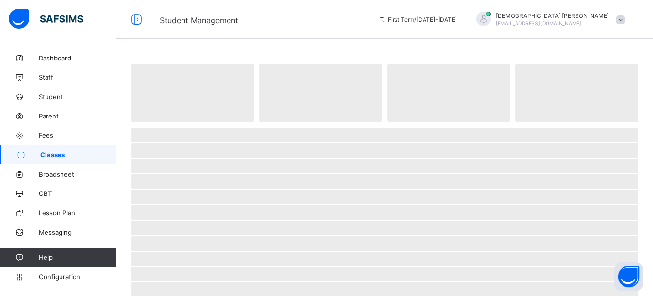
click at [341, 28] on div "Student Management First Term / 2025-2026 Isaiah Paul paulisaiah@rtis-edu.ng" at bounding box center [326, 19] width 653 height 39
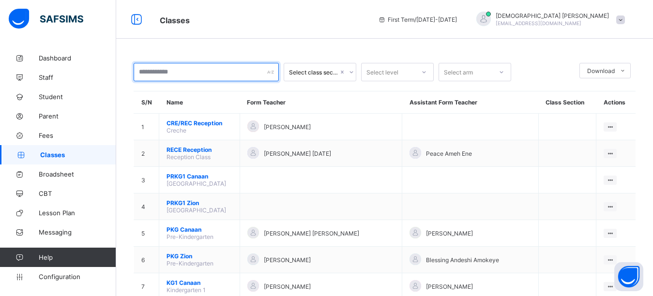
click at [180, 77] on input "text" at bounding box center [206, 72] width 145 height 18
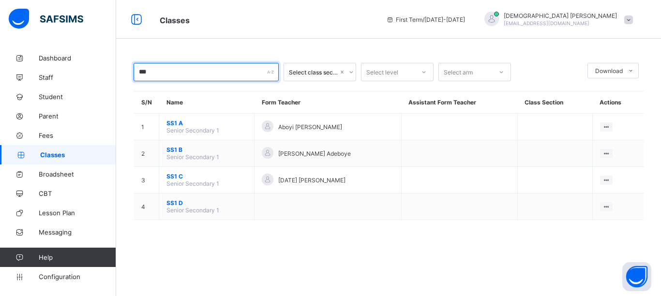
type input "***"
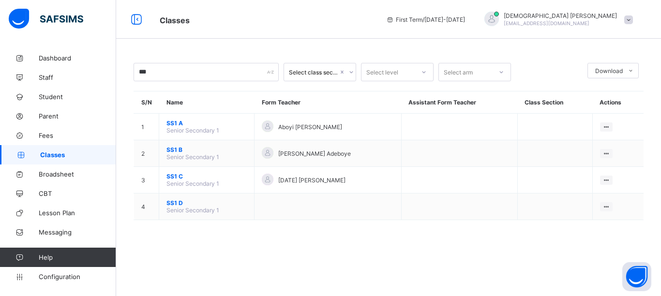
click at [211, 45] on div "*** Select class section Select level Select arm Download Pdf Report Excel Repo…" at bounding box center [388, 148] width 545 height 296
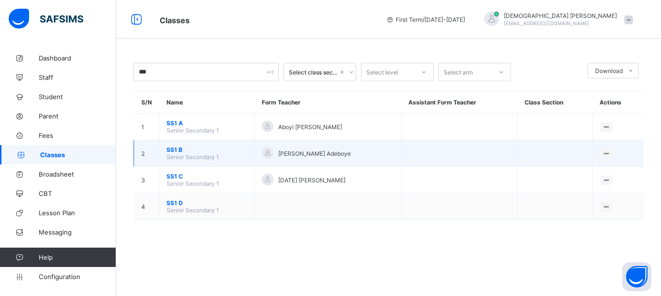
click at [172, 152] on span "SS1 B" at bounding box center [206, 149] width 80 height 7
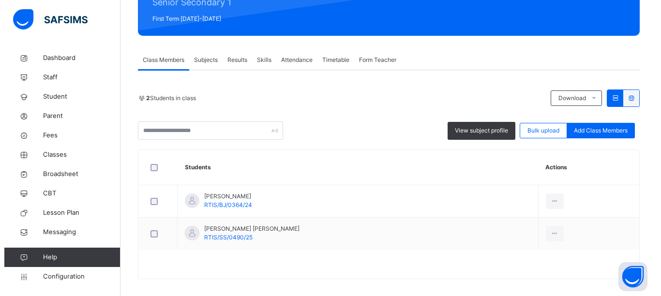
scroll to position [139, 0]
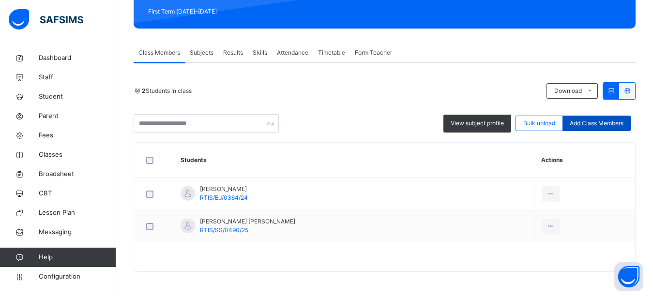
click at [607, 120] on span "Add Class Members" at bounding box center [597, 123] width 54 height 9
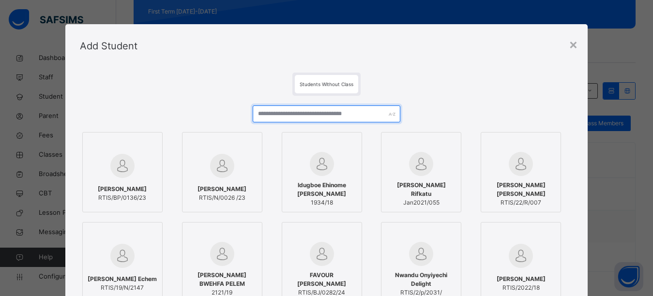
click at [297, 116] on input "text" at bounding box center [327, 113] width 148 height 17
type input "*"
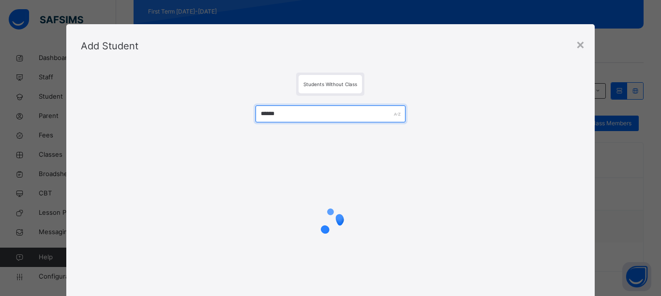
type input "******"
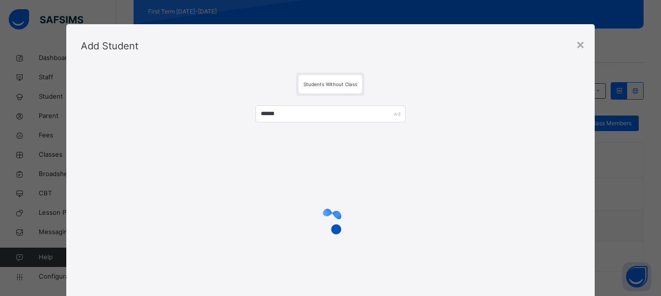
click at [402, 54] on div "Add Student" at bounding box center [330, 46] width 529 height 44
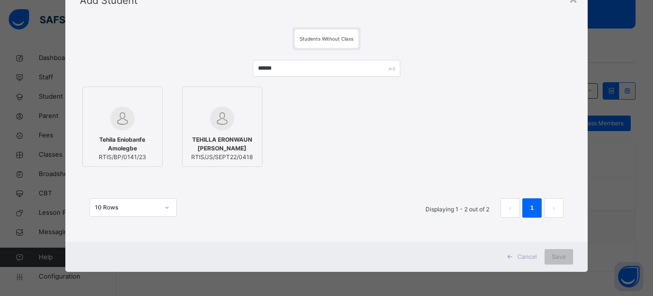
scroll to position [45, 0]
click at [222, 120] on img at bounding box center [222, 118] width 24 height 24
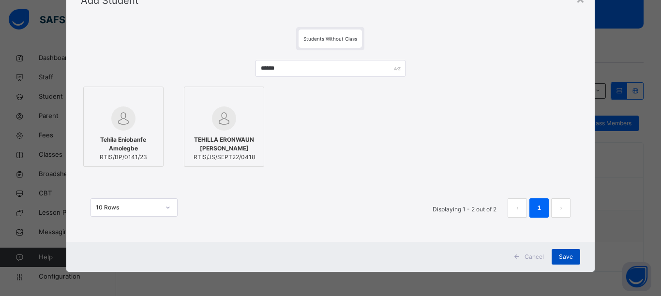
click at [559, 257] on span "Save" at bounding box center [566, 257] width 14 height 9
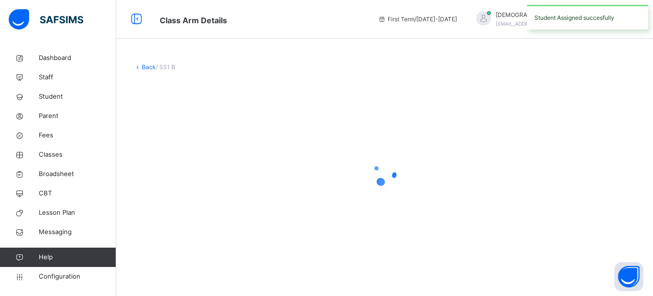
scroll to position [0, 0]
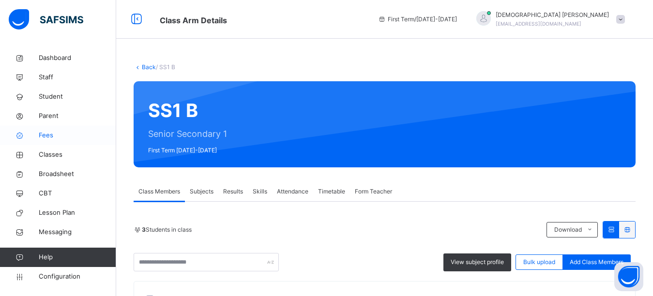
click at [40, 133] on span "Fees" at bounding box center [77, 136] width 77 height 10
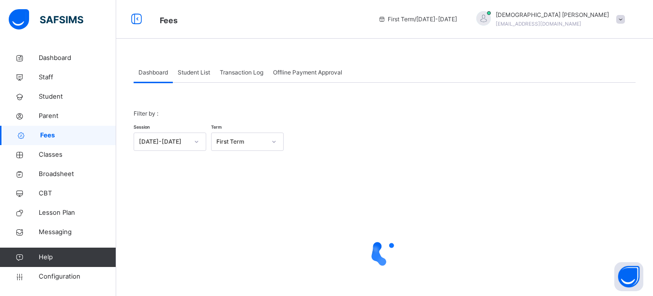
click at [191, 71] on span "Student List" at bounding box center [194, 72] width 32 height 9
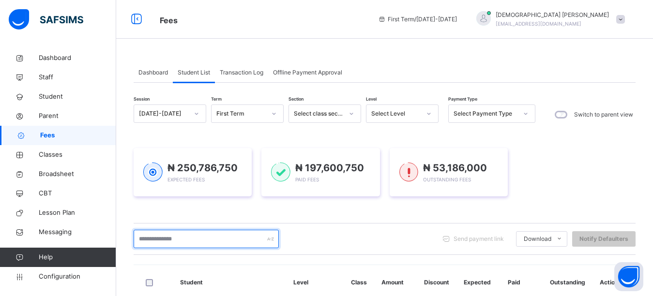
click at [178, 237] on input "text" at bounding box center [206, 239] width 145 height 18
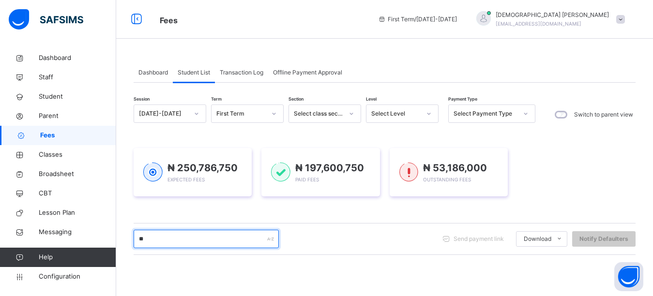
click at [156, 241] on input "**" at bounding box center [206, 239] width 145 height 18
type input "*******"
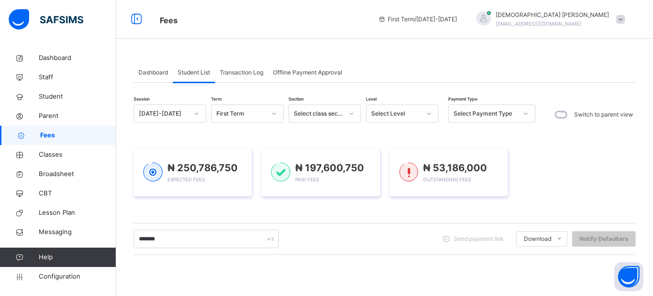
click at [274, 53] on div "Dashboard Student List Transaction Log Offline Payment Approval Student List Mo…" at bounding box center [384, 255] width 537 height 414
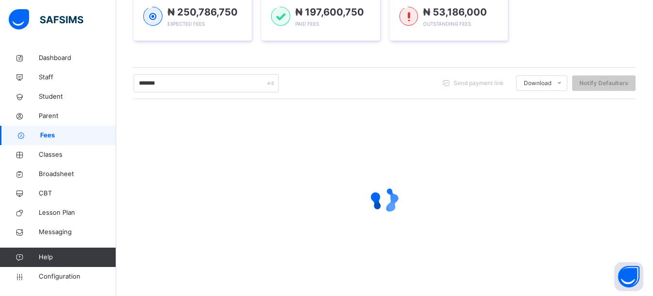
scroll to position [166, 0]
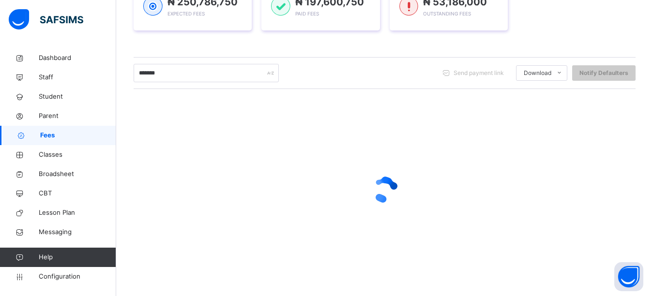
click at [235, 46] on div "Session 2025-2026 Term First Term Section Select class section Level Select Lev…" at bounding box center [385, 110] width 502 height 343
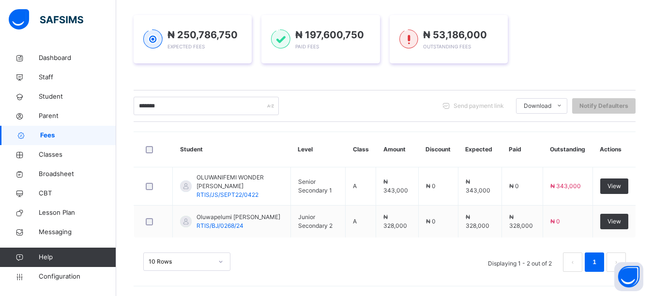
scroll to position [133, 0]
click at [140, 74] on div "₦ 250,786,750 Expected Fees ₦ 197,600,750 Paid Fees ₦ 53,186,000 Outstanding Fe…" at bounding box center [385, 38] width 502 height 77
click at [606, 65] on div "₦ 250,786,750 Expected Fees ₦ 197,600,750 Paid Fees ₦ 53,186,000 Outstanding Fe…" at bounding box center [385, 38] width 502 height 77
click at [560, 62] on div "₦ 250,786,750 Expected Fees ₦ 197,600,750 Paid Fees ₦ 53,186,000 Outstanding Fe…" at bounding box center [385, 39] width 502 height 48
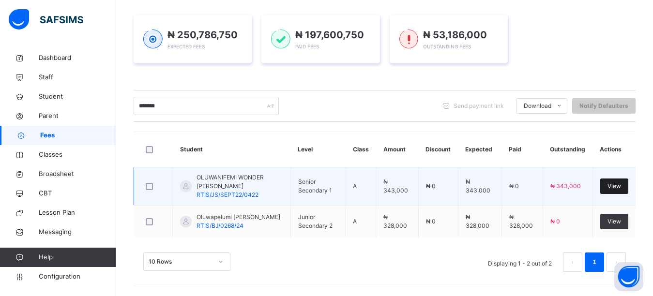
click at [621, 189] on span "View" at bounding box center [614, 186] width 14 height 9
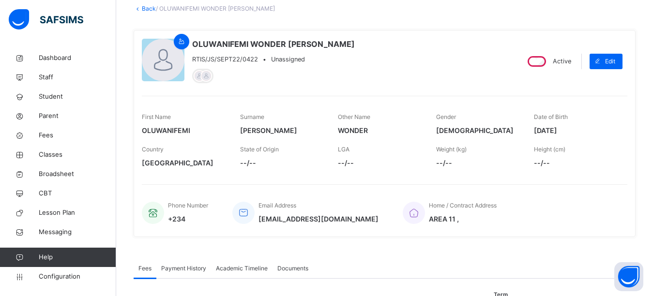
scroll to position [242, 0]
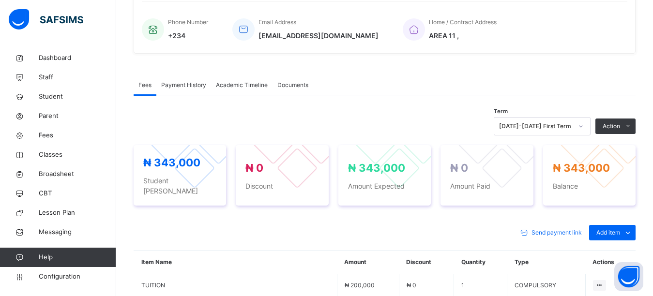
drag, startPoint x: 610, startPoint y: 243, endPoint x: 591, endPoint y: 244, distance: 18.9
click at [0, 0] on div "Optional items" at bounding box center [0, 0] width 0 height 0
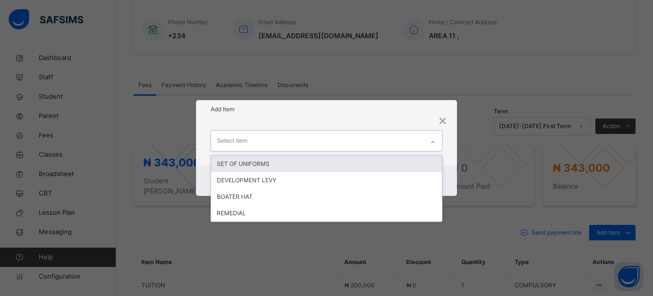
click at [317, 143] on div "Select item" at bounding box center [317, 141] width 213 height 20
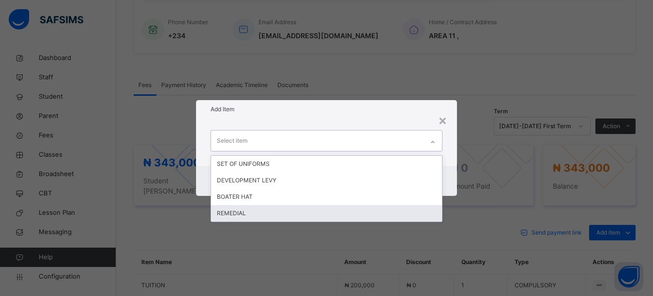
click at [246, 212] on div "REMEDIAL" at bounding box center [326, 213] width 231 height 16
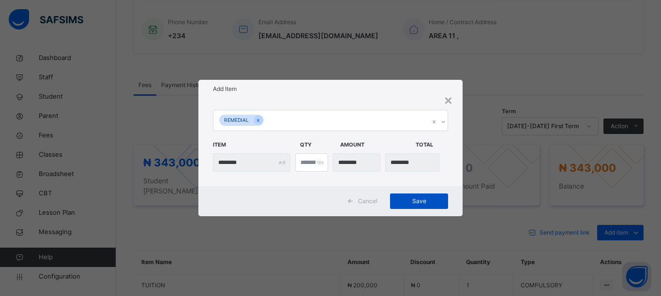
click at [430, 200] on span "Save" at bounding box center [419, 201] width 44 height 9
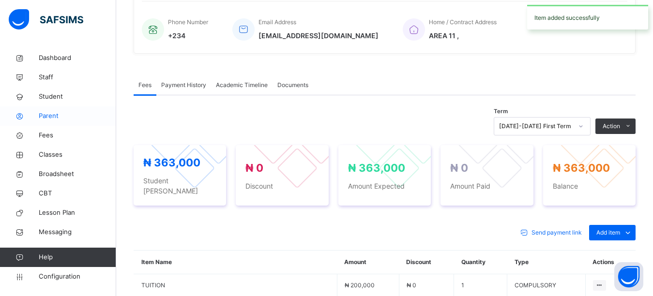
click at [52, 115] on span "Parent" at bounding box center [77, 116] width 77 height 10
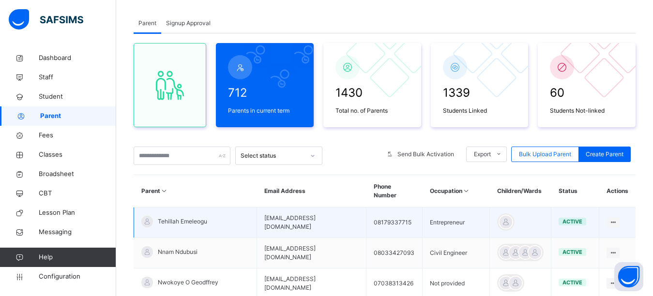
scroll to position [97, 0]
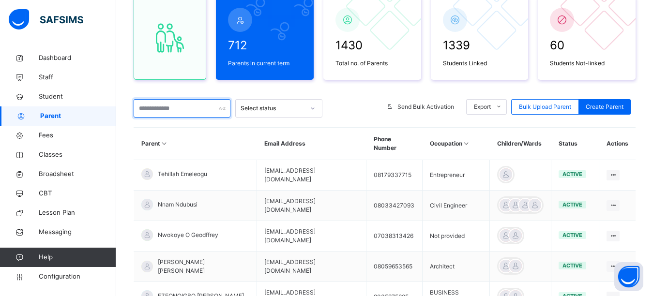
click at [165, 109] on input "text" at bounding box center [182, 108] width 97 height 18
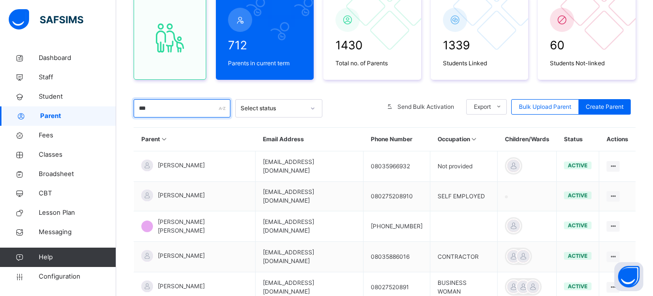
type input "*******"
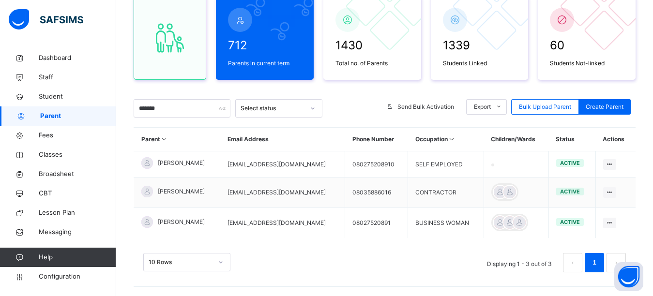
click at [185, 94] on div "712 Parents in current term 1430 Total no. of Parents 1339 Students Linked 60 S…" at bounding box center [385, 139] width 502 height 306
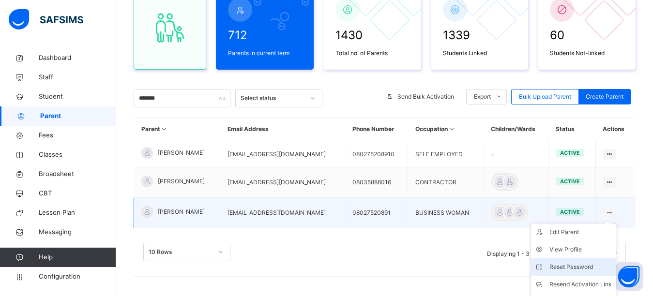
click at [561, 266] on div "Reset Password" at bounding box center [580, 267] width 62 height 10
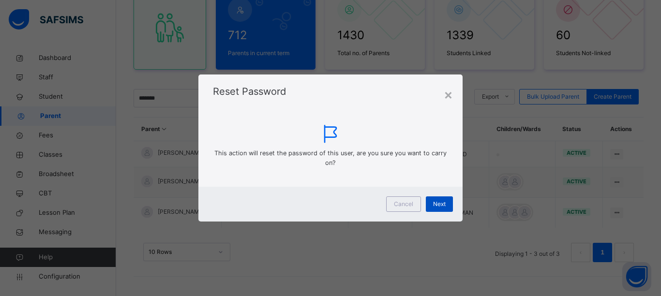
click at [446, 202] on div "Next" at bounding box center [439, 203] width 27 height 15
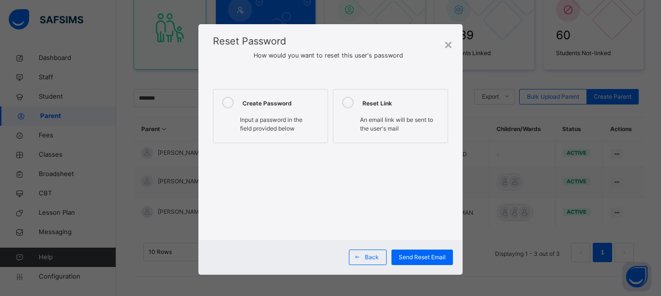
click at [226, 104] on icon at bounding box center [228, 103] width 12 height 12
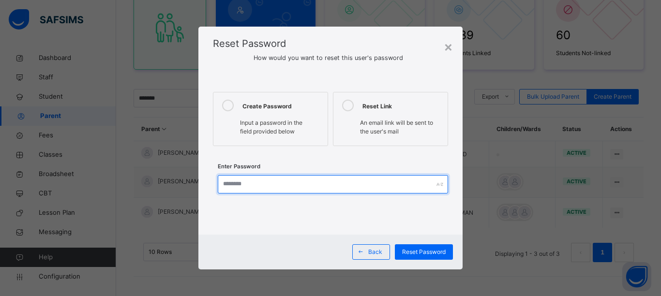
click at [249, 187] on input "text" at bounding box center [333, 184] width 230 height 18
type input "**********"
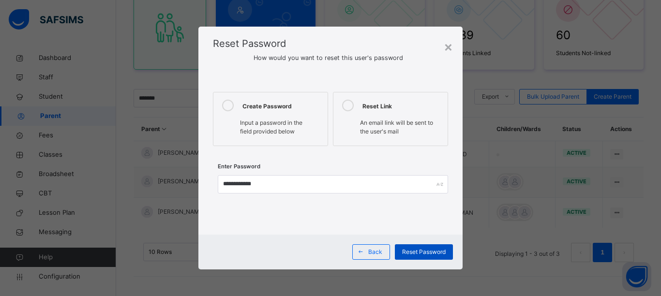
click at [423, 253] on span "Reset Password" at bounding box center [424, 252] width 44 height 9
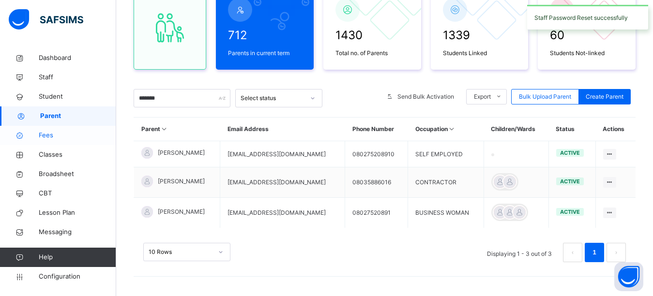
click at [57, 139] on span "Fees" at bounding box center [77, 136] width 77 height 10
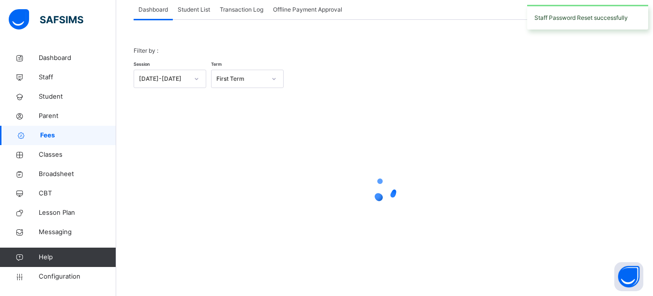
scroll to position [63, 0]
click at [195, 12] on span "Student List" at bounding box center [194, 9] width 32 height 9
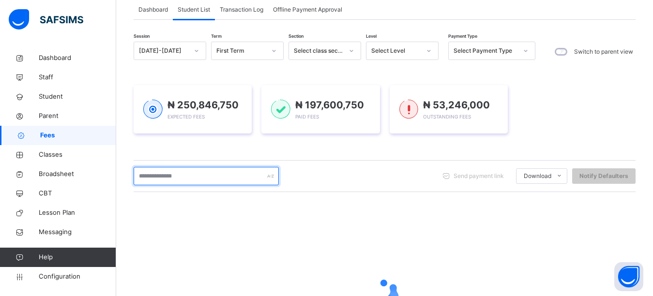
click at [176, 183] on input "text" at bounding box center [206, 176] width 145 height 18
type input "*******"
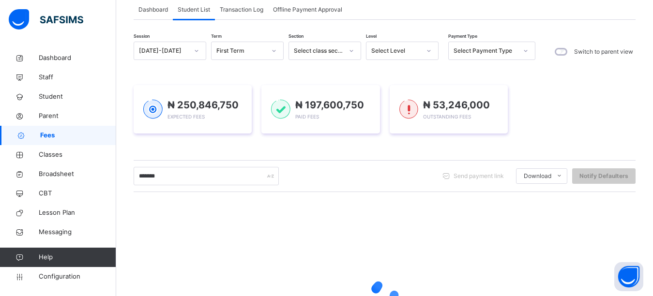
click at [163, 138] on div "₦ 250,846,750 Expected Fees ₦ 197,600,750 Paid Fees ₦ 53,246,000 Outstanding Fe…" at bounding box center [385, 109] width 502 height 77
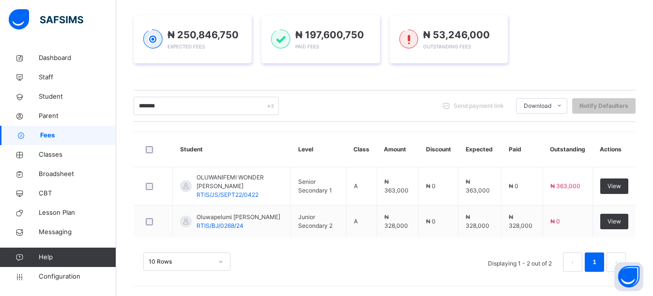
scroll to position [133, 0]
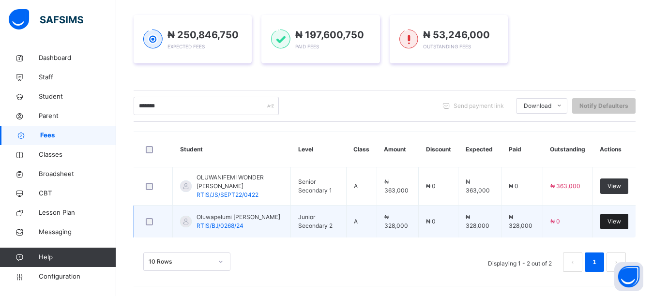
click at [621, 223] on span "View" at bounding box center [614, 221] width 14 height 9
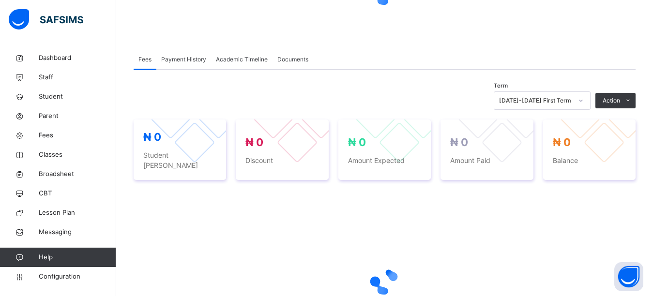
click at [621, 223] on div "Term 2025-2026 First Term Action Receive Payment Manage Discount Send Email Rem…" at bounding box center [385, 233] width 502 height 292
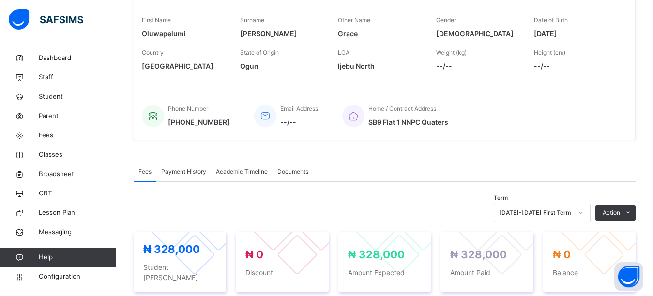
scroll to position [155, 0]
click at [57, 119] on span "Parent" at bounding box center [77, 116] width 77 height 10
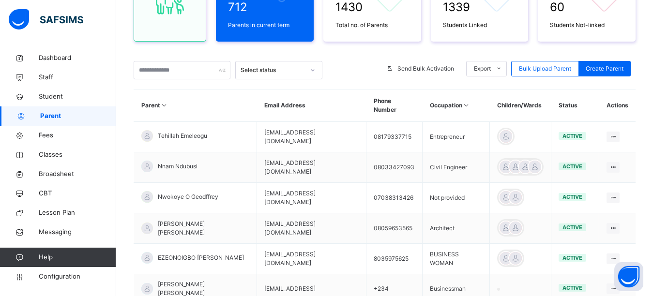
scroll to position [155, 0]
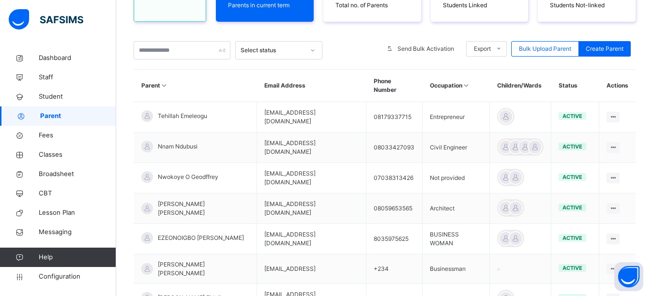
click at [201, 73] on th "Parent" at bounding box center [195, 86] width 123 height 32
click at [193, 53] on input "text" at bounding box center [182, 50] width 97 height 18
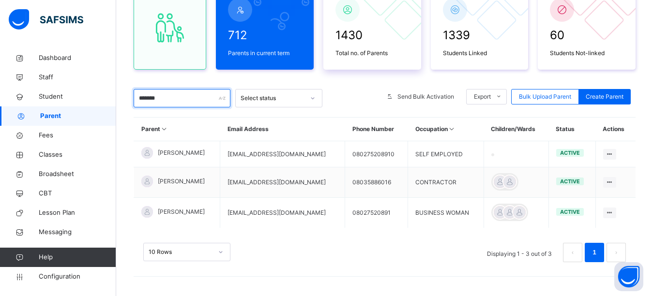
scroll to position [107, 0]
type input "*******"
click at [339, 81] on div "712 Parents in current term 1430 Total no. of Parents 1339 Students Linked 60 S…" at bounding box center [385, 129] width 502 height 306
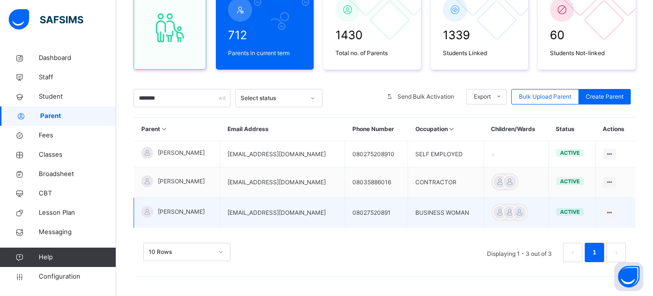
drag, startPoint x: 308, startPoint y: 215, endPoint x: 206, endPoint y: 218, distance: 102.2
click at [206, 218] on tr "VICTORIA ONITILO bonitilo2018@gmail.com 08027520891 BUSINESS WOMAN active Edit …" at bounding box center [385, 213] width 502 height 30
copy tr "bonitilo2018@gmail.com"
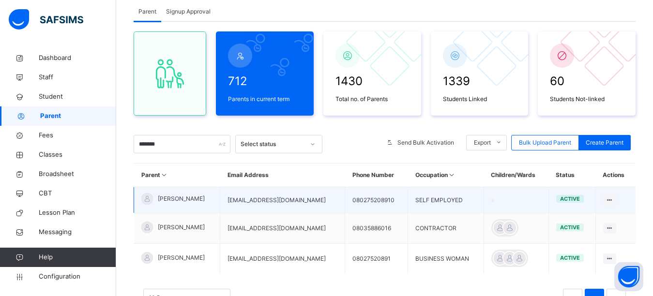
scroll to position [0, 0]
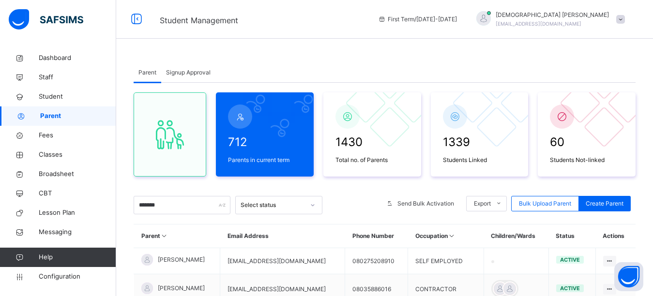
click at [491, 20] on div at bounding box center [483, 18] width 15 height 15
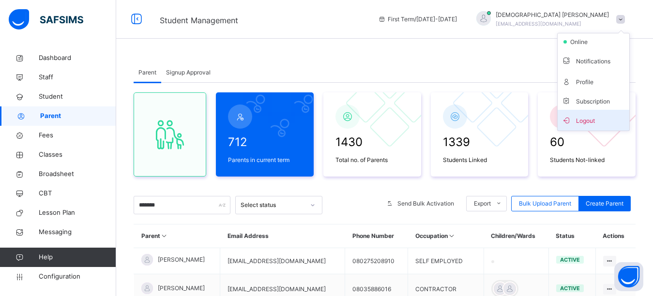
click at [584, 122] on span "Logout" at bounding box center [593, 120] width 64 height 13
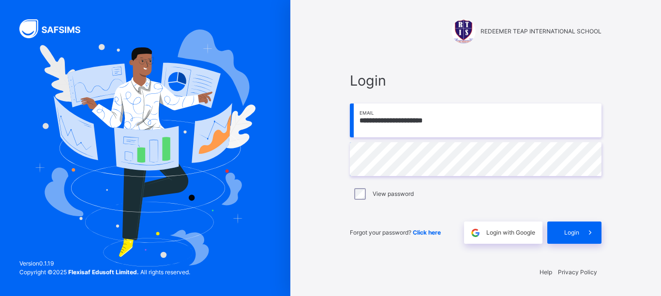
click at [469, 129] on input "**********" at bounding box center [476, 121] width 252 height 34
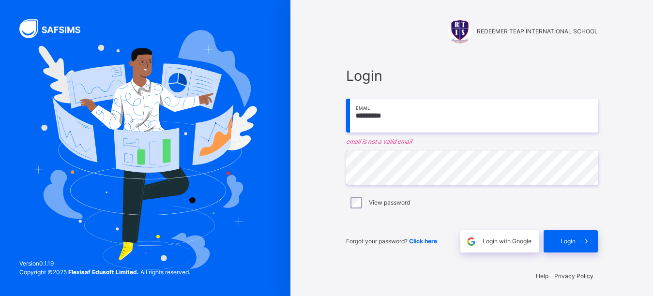
type input "*********"
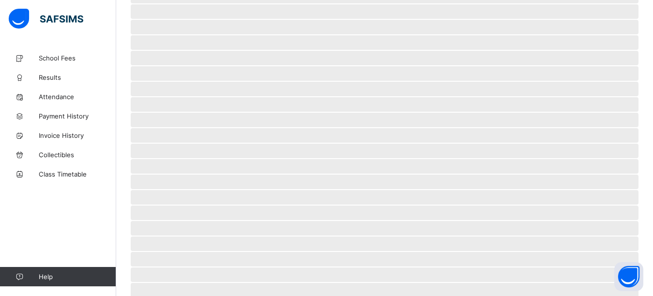
scroll to position [74, 0]
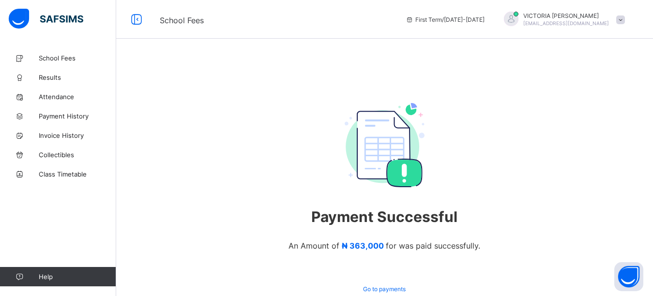
click at [518, 17] on div at bounding box center [511, 19] width 15 height 15
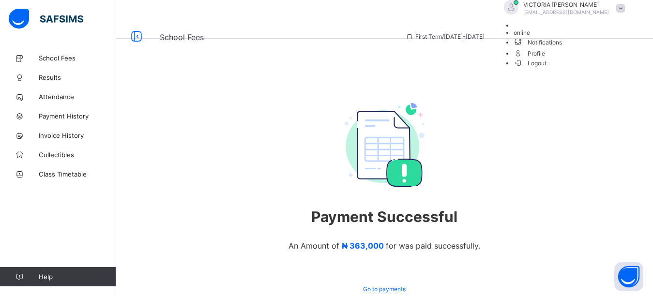
click at [523, 67] on icon at bounding box center [518, 63] width 10 height 8
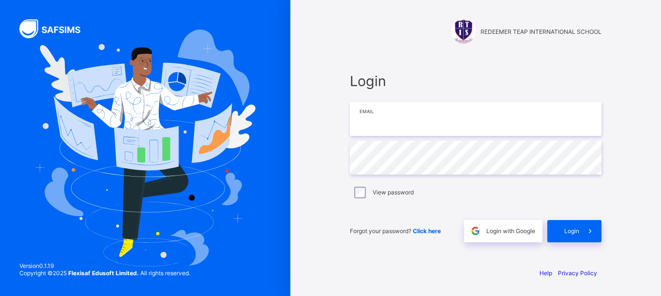
type input "**********"
click at [389, 118] on input "**********" at bounding box center [476, 119] width 252 height 34
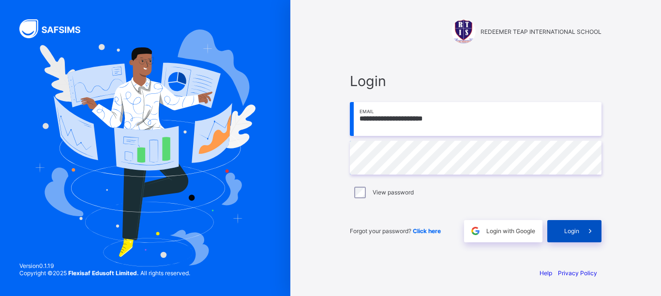
click at [583, 232] on span at bounding box center [590, 231] width 22 height 22
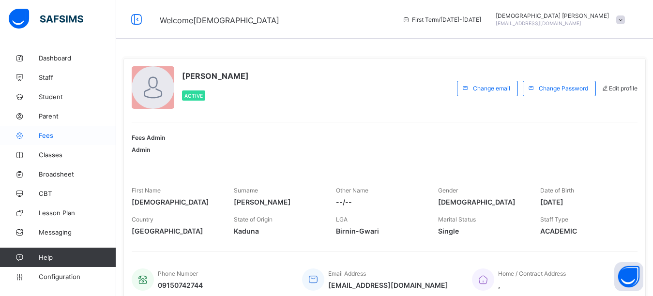
click at [59, 143] on link "Fees" at bounding box center [58, 135] width 116 height 19
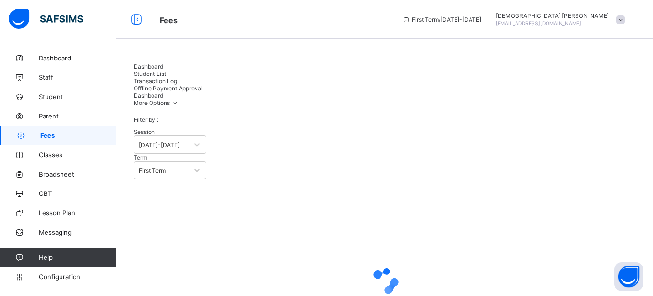
click at [166, 70] on span "Student List" at bounding box center [150, 73] width 32 height 7
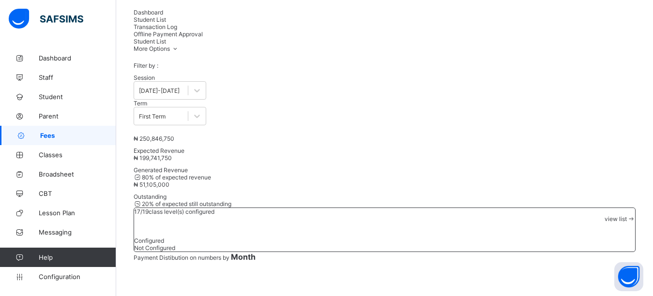
scroll to position [145, 0]
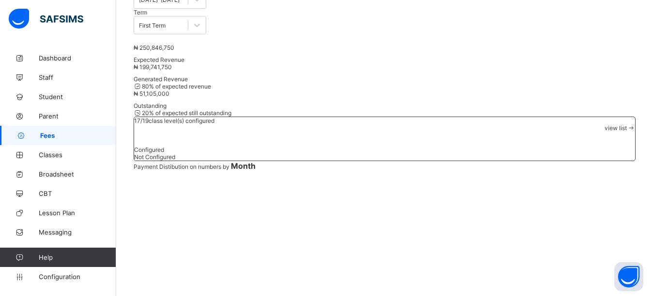
type input "*"
type input "******"
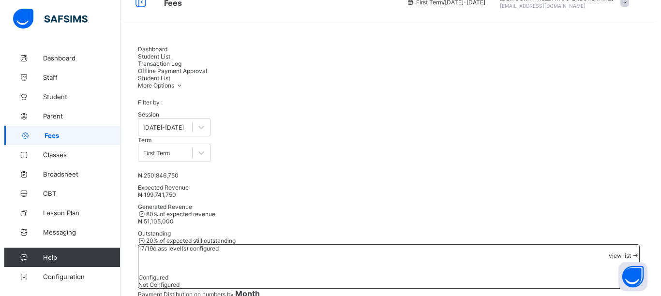
scroll to position [0, 0]
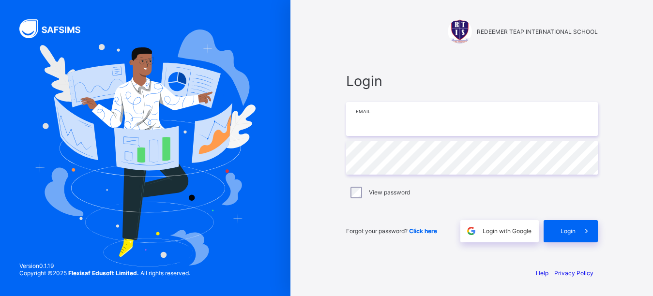
type input "**********"
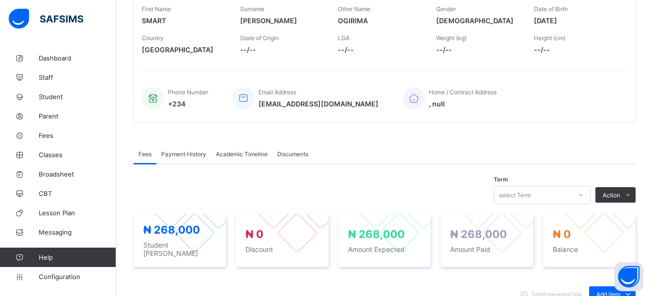
scroll to position [338, 0]
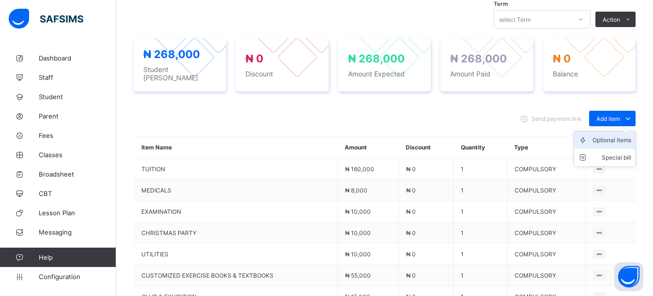
click at [621, 135] on div "Optional items" at bounding box center [611, 140] width 39 height 10
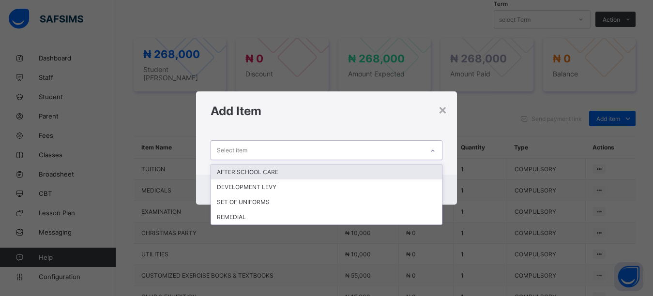
click at [272, 153] on div "Select item" at bounding box center [317, 150] width 213 height 19
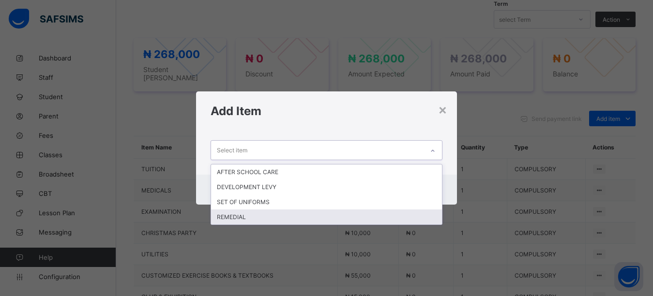
click at [256, 215] on div "REMEDIAL" at bounding box center [326, 217] width 231 height 15
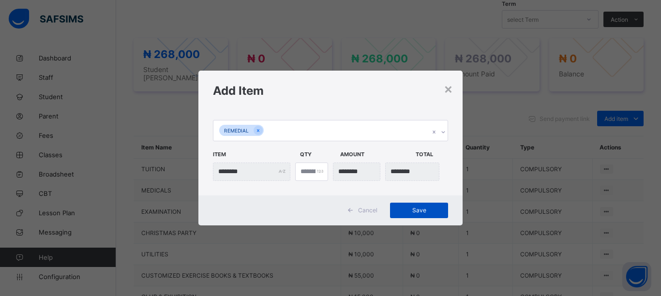
click at [407, 211] on span "Save" at bounding box center [419, 210] width 44 height 7
